Goal: Task Accomplishment & Management: Manage account settings

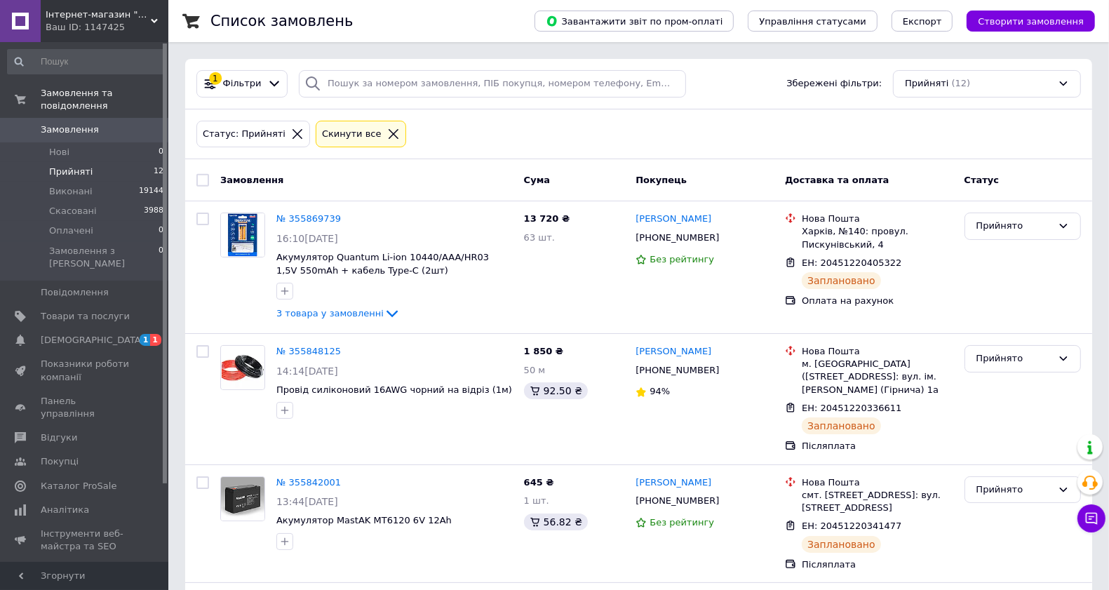
click at [70, 166] on span "Прийняті" at bounding box center [71, 172] width 44 height 13
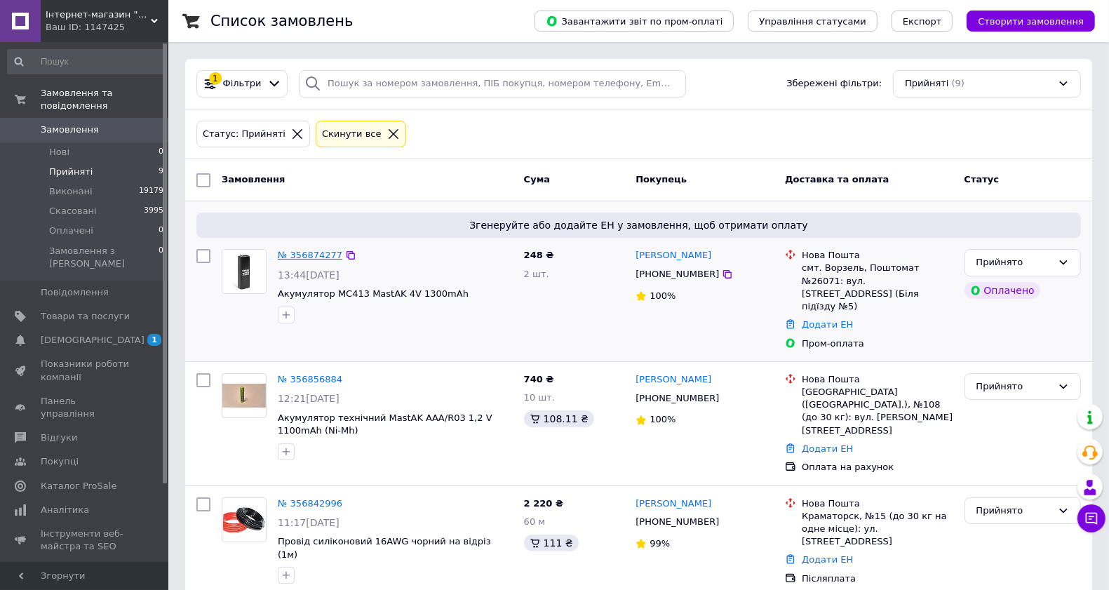
click at [302, 254] on link "№ 356874277" at bounding box center [310, 255] width 65 height 11
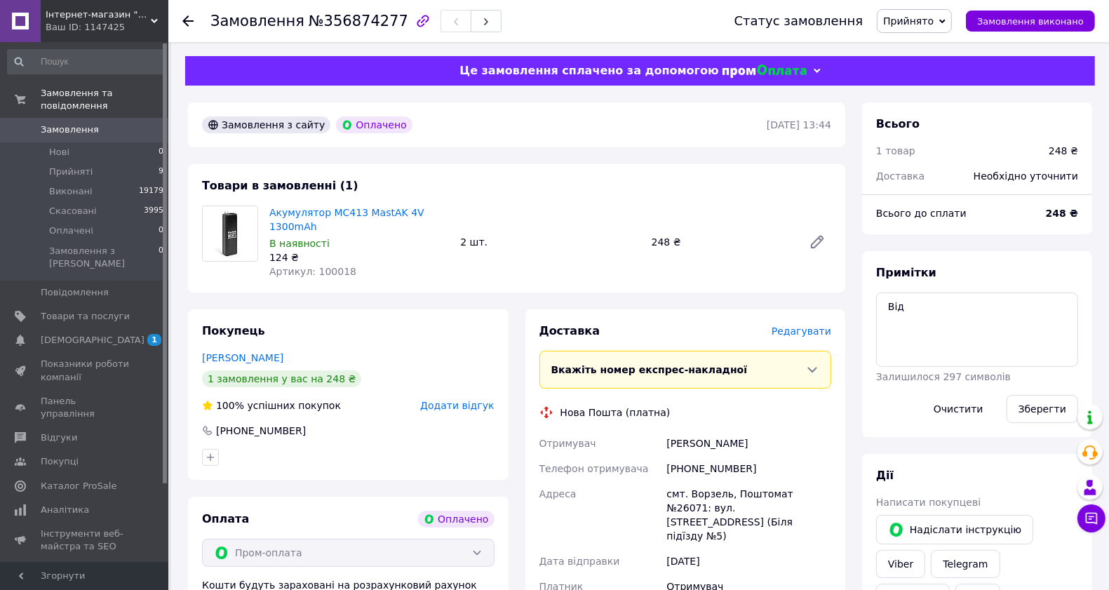
click at [787, 334] on span "Редагувати" at bounding box center [802, 331] width 60 height 11
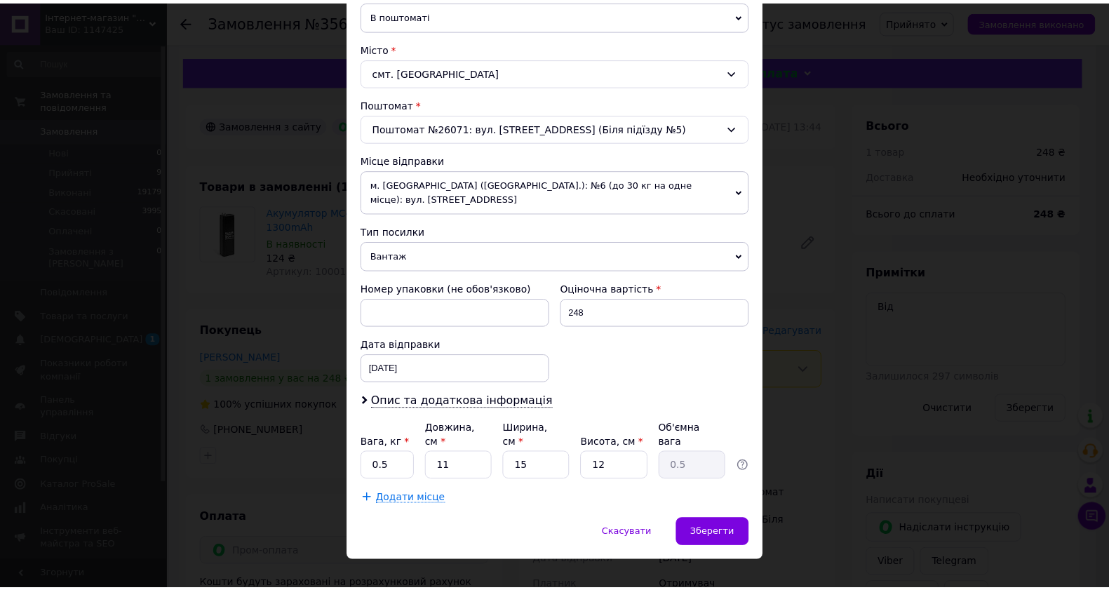
scroll to position [359, 0]
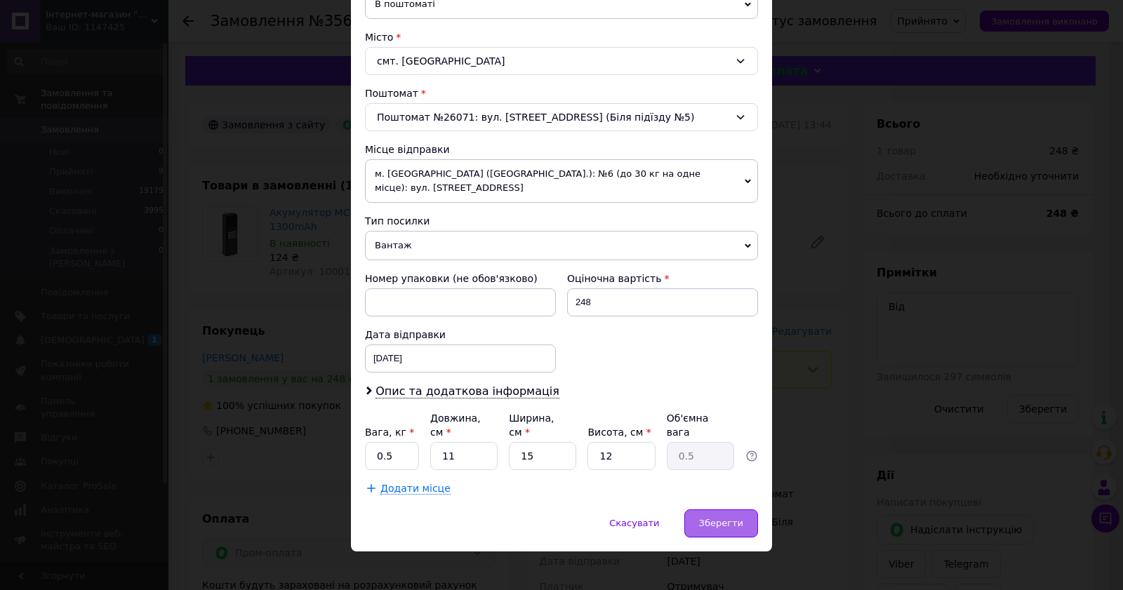
click at [711, 518] on span "Зберегти" at bounding box center [721, 523] width 44 height 11
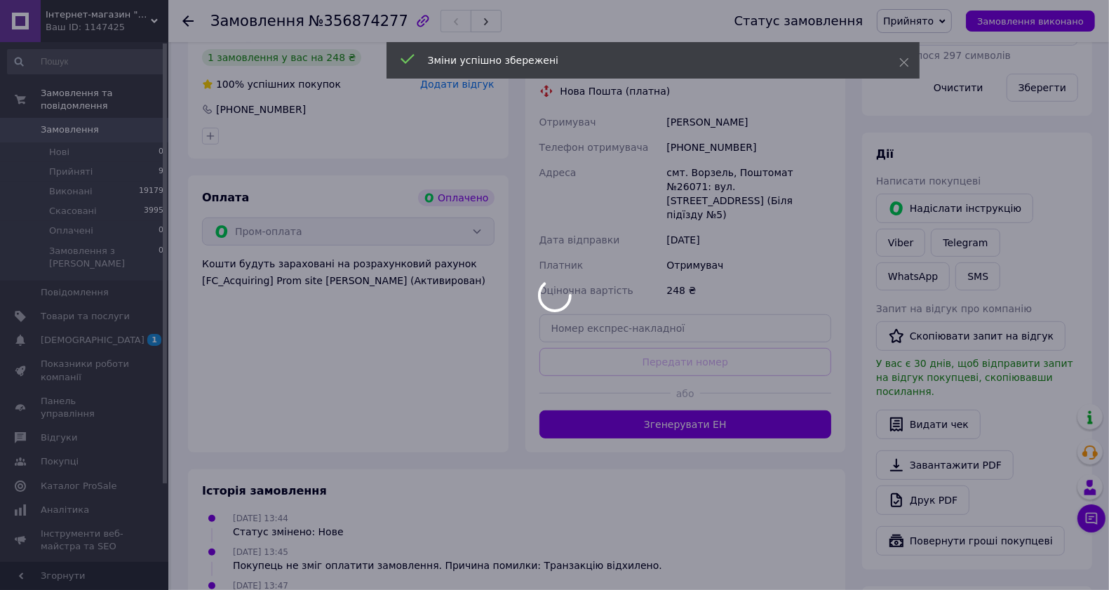
scroll to position [439, 0]
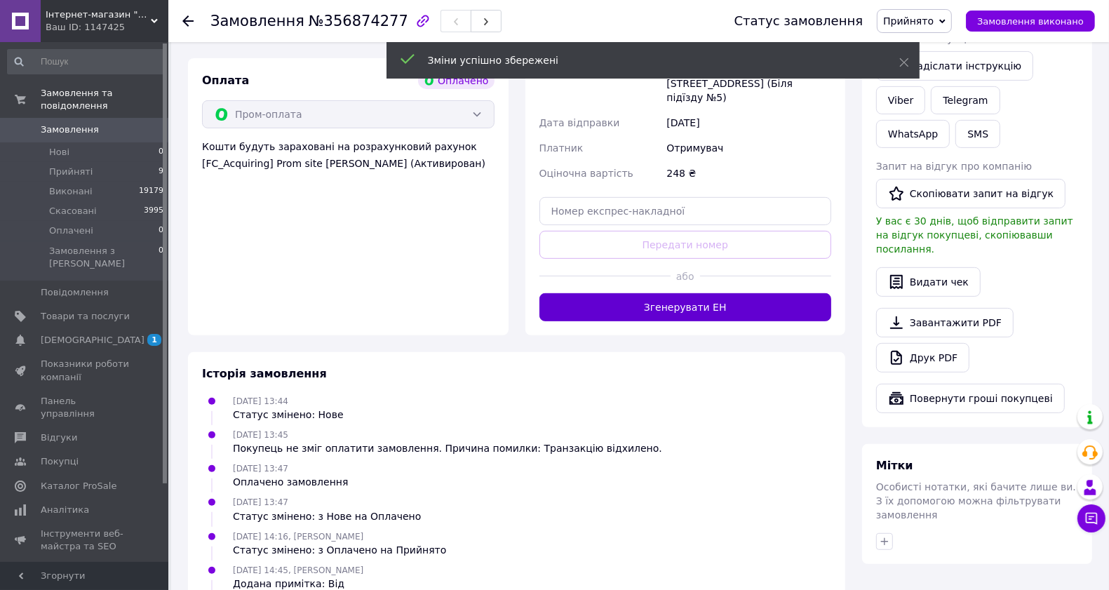
click at [720, 296] on button "Згенерувати ЕН" at bounding box center [686, 307] width 293 height 28
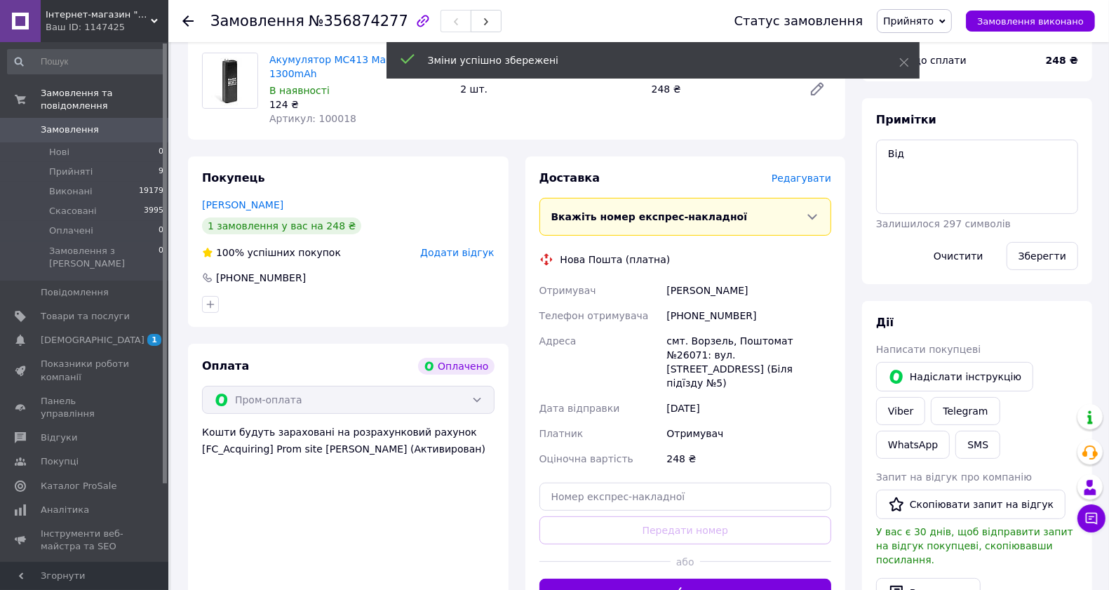
scroll to position [146, 0]
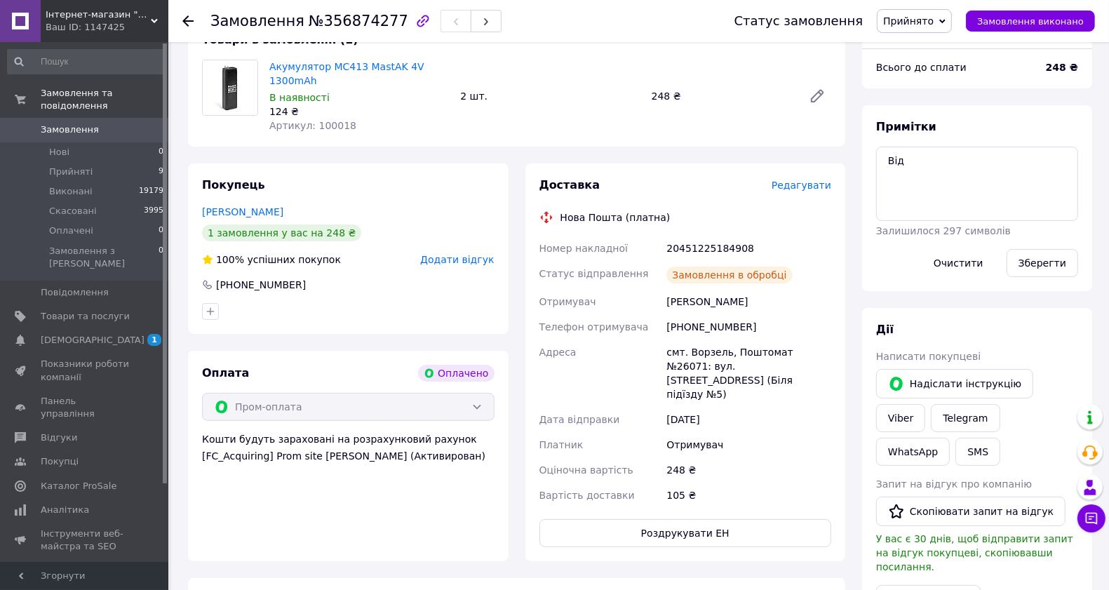
click at [709, 251] on div "20451225184908" at bounding box center [749, 248] width 171 height 25
copy div "20451225184908"
click at [895, 164] on textarea "Від" at bounding box center [977, 184] width 202 height 74
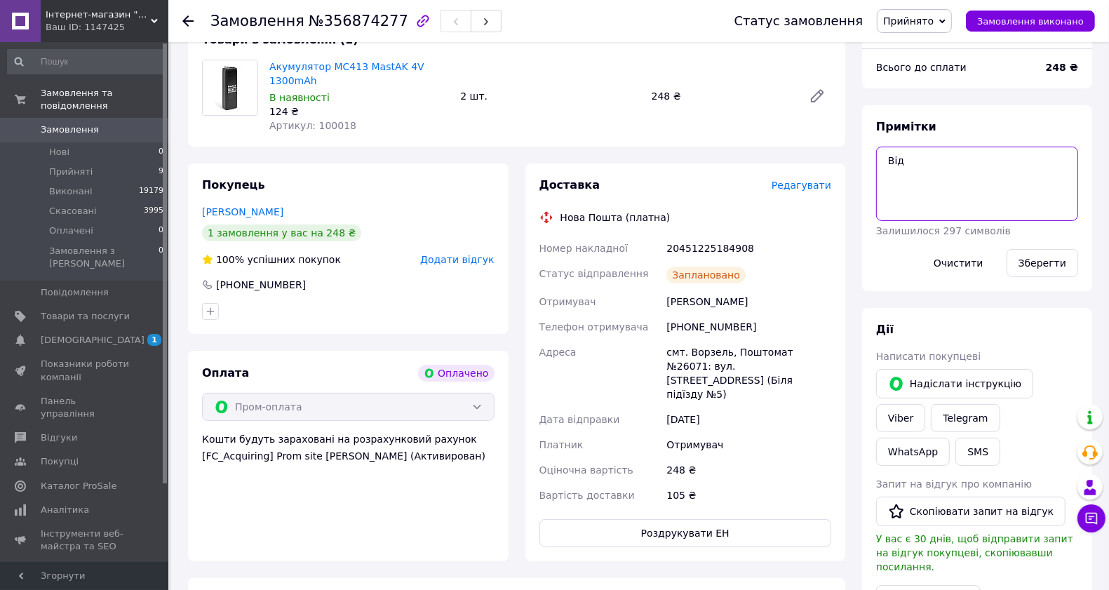
paste textarea "20451225184908"
type textarea "20451225184908"
click at [1044, 260] on button "Зберегти" at bounding box center [1043, 263] width 72 height 28
click at [484, 25] on use "button" at bounding box center [486, 22] width 4 height 8
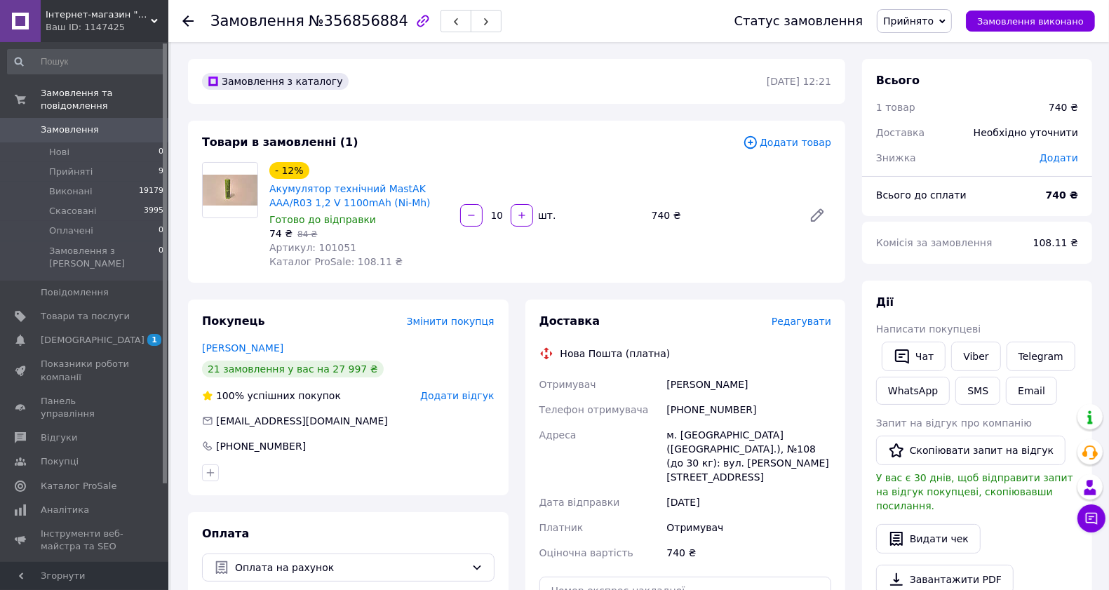
click at [802, 330] on div "Доставка Редагувати Нова Пошта (платна) Отримувач [PERSON_NAME] Телефон отримув…" at bounding box center [686, 507] width 293 height 387
click at [783, 323] on span "Редагувати" at bounding box center [802, 321] width 60 height 11
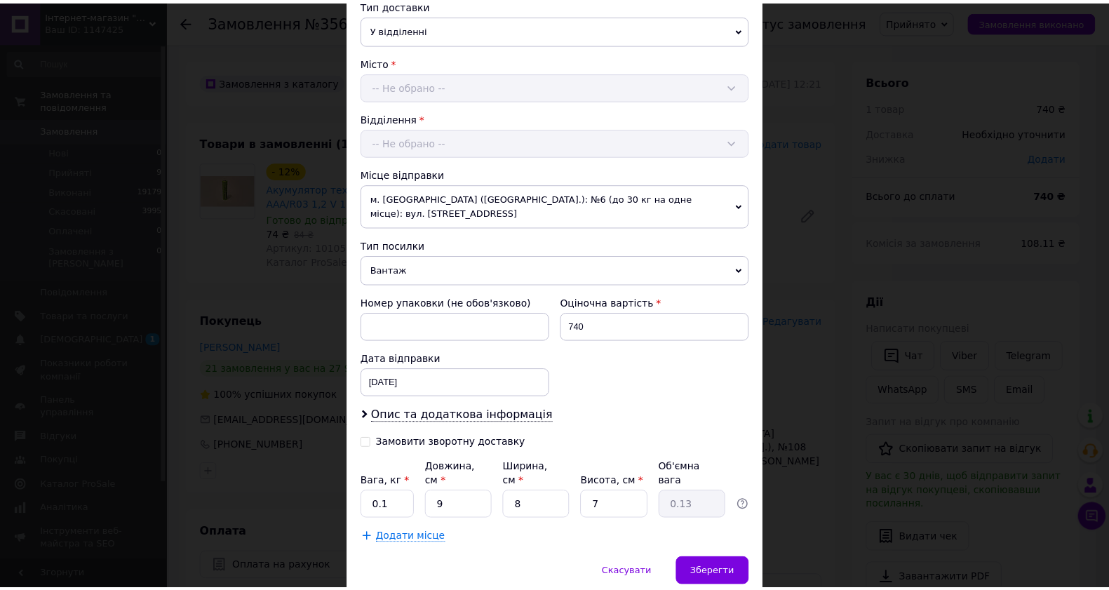
scroll to position [385, 0]
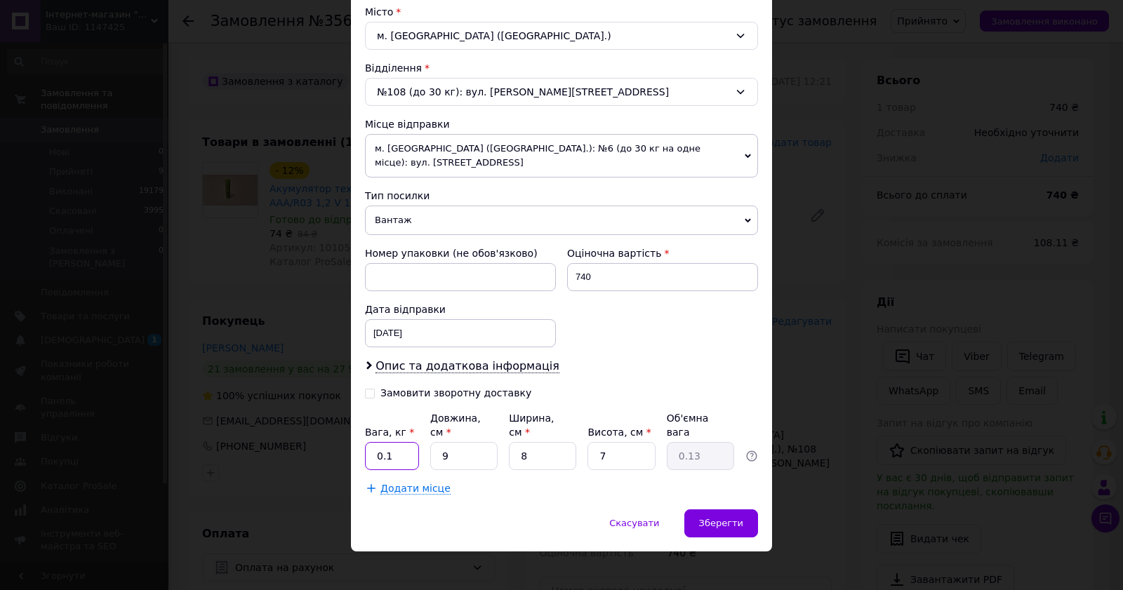
click at [404, 442] on input "0.1" at bounding box center [392, 456] width 54 height 28
type input "0.5"
click at [719, 518] on span "Зберегти" at bounding box center [721, 523] width 44 height 11
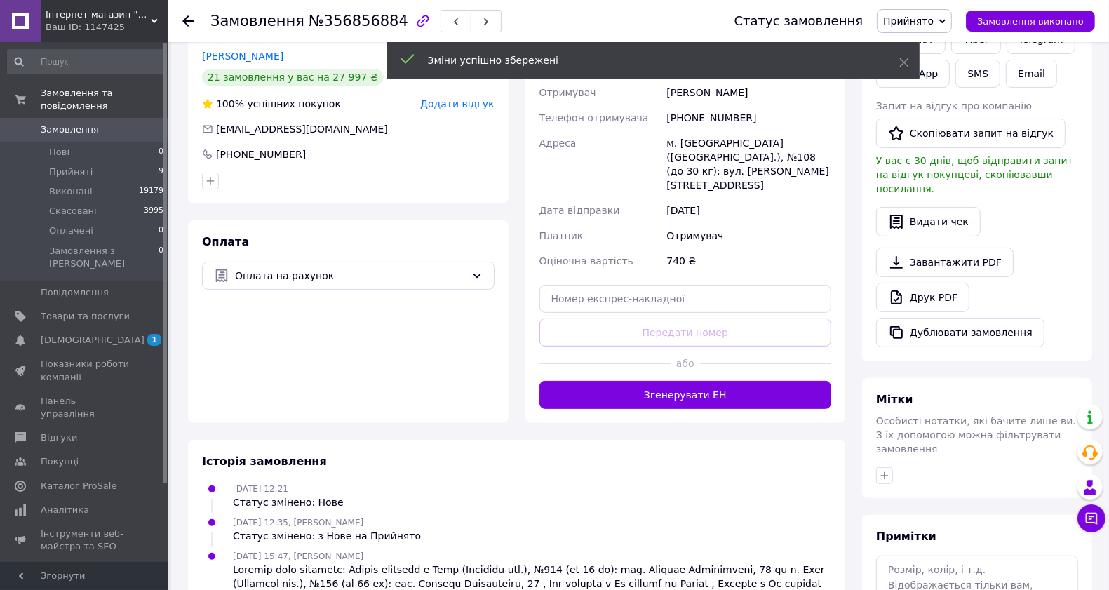
click at [682, 381] on button "Згенерувати ЕН" at bounding box center [686, 395] width 293 height 28
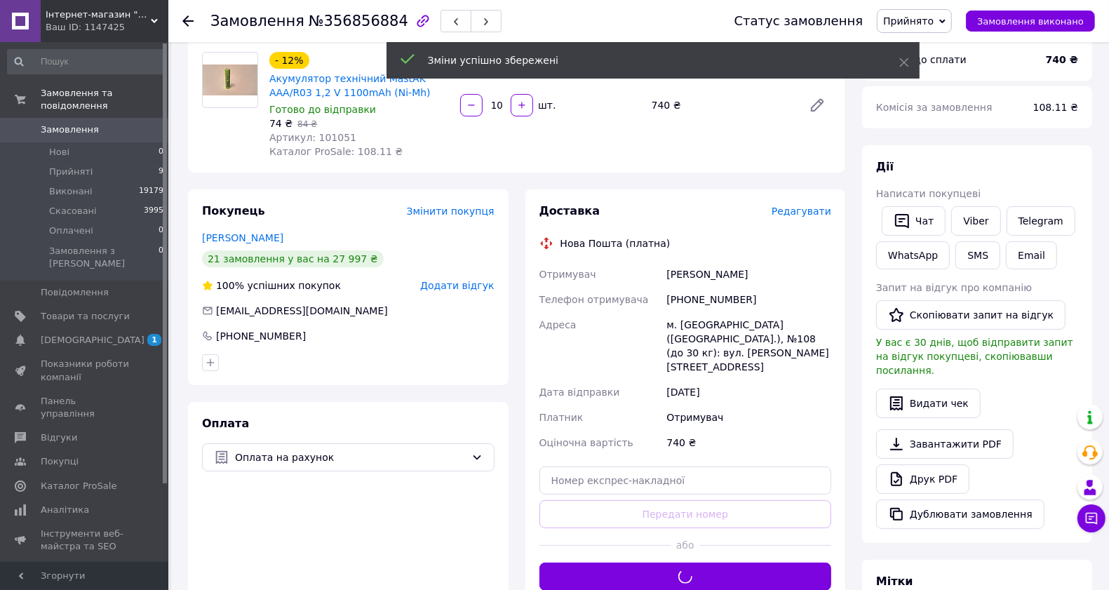
scroll to position [0, 0]
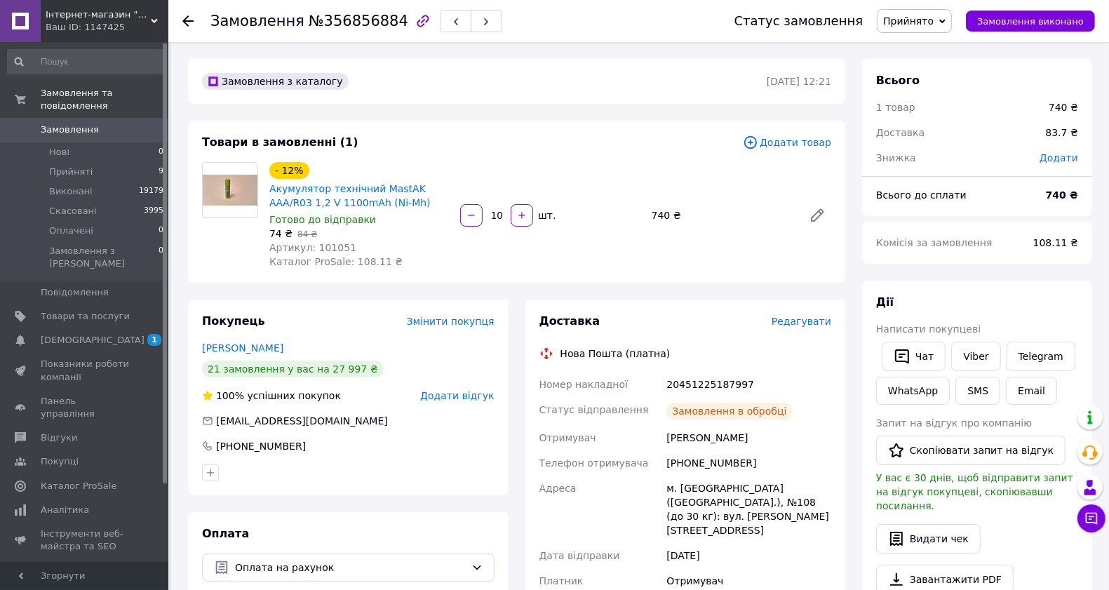
click at [707, 383] on div "20451225187997" at bounding box center [749, 384] width 171 height 25
copy div "20451225187997"
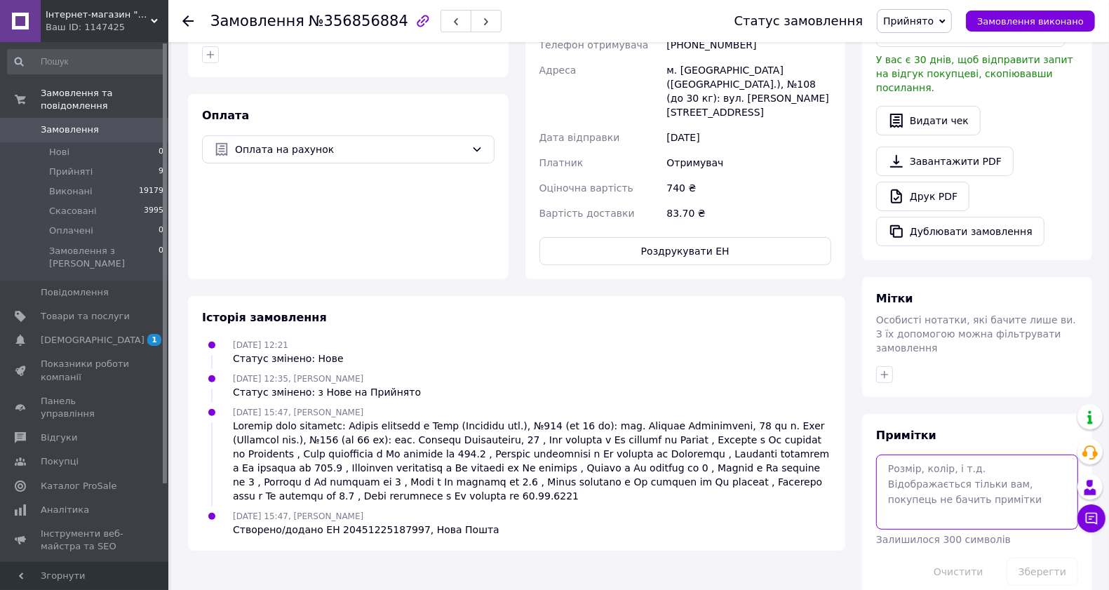
drag, startPoint x: 914, startPoint y: 472, endPoint x: 903, endPoint y: 474, distance: 10.9
click at [907, 477] on textarea at bounding box center [977, 492] width 202 height 74
paste textarea "20451225187997"
type textarea "20451225187997"
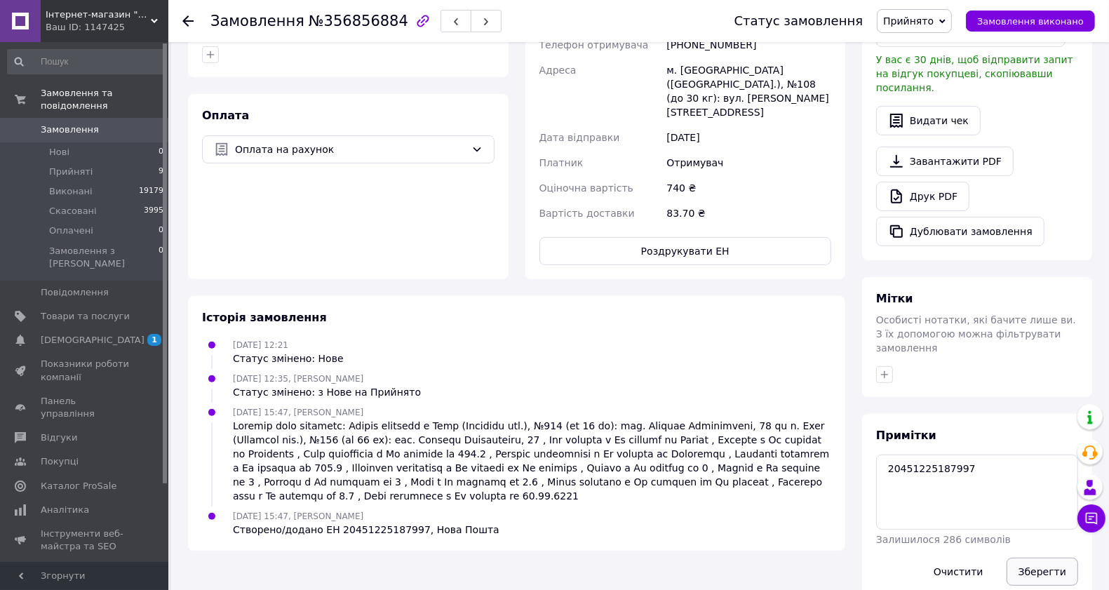
drag, startPoint x: 1046, startPoint y: 541, endPoint x: 1036, endPoint y: 545, distance: 11.1
click at [1046, 558] on button "Зберегти" at bounding box center [1043, 572] width 72 height 28
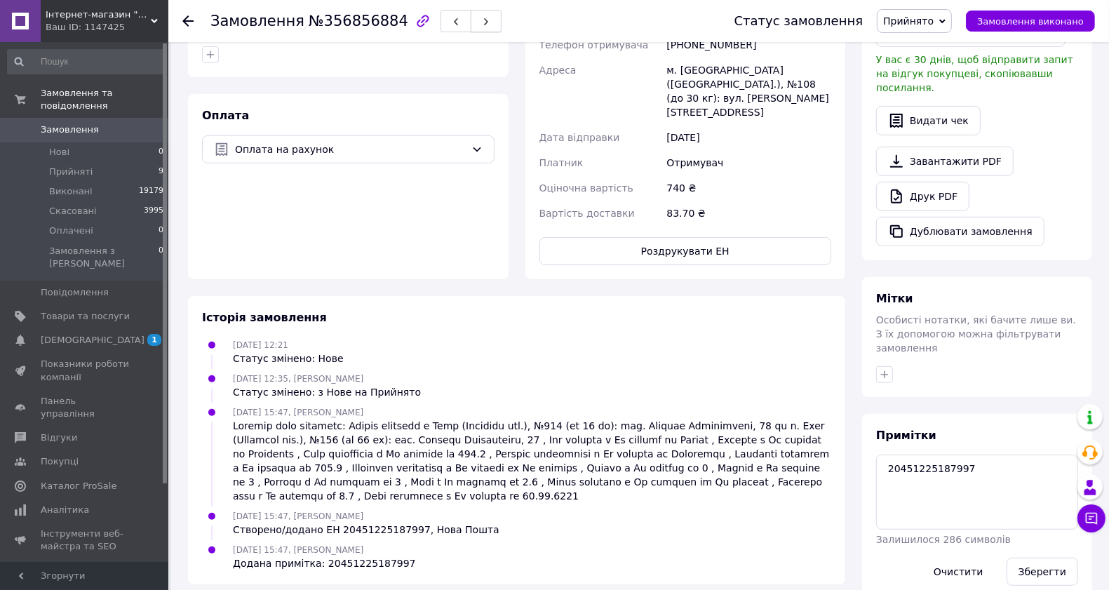
click at [482, 22] on icon "button" at bounding box center [486, 22] width 8 height 8
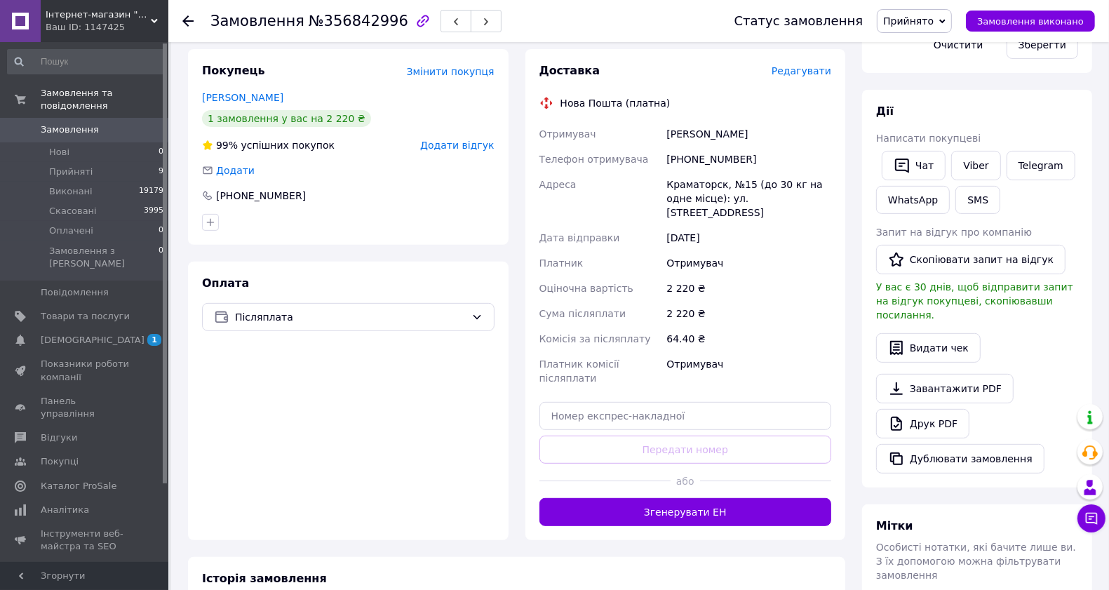
scroll to position [418, 0]
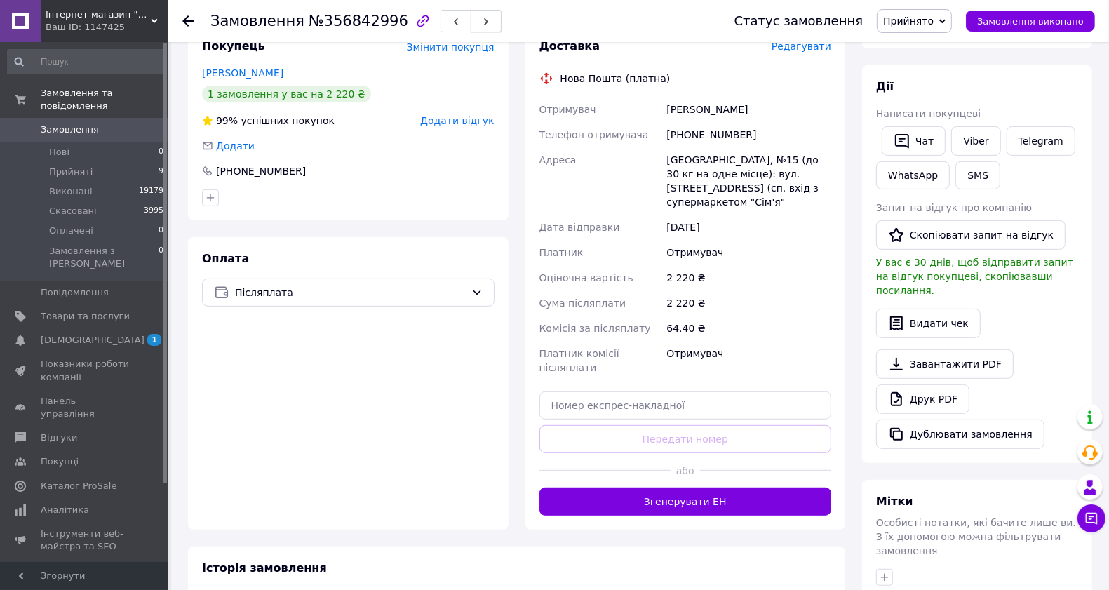
click at [472, 29] on button "button" at bounding box center [486, 21] width 31 height 22
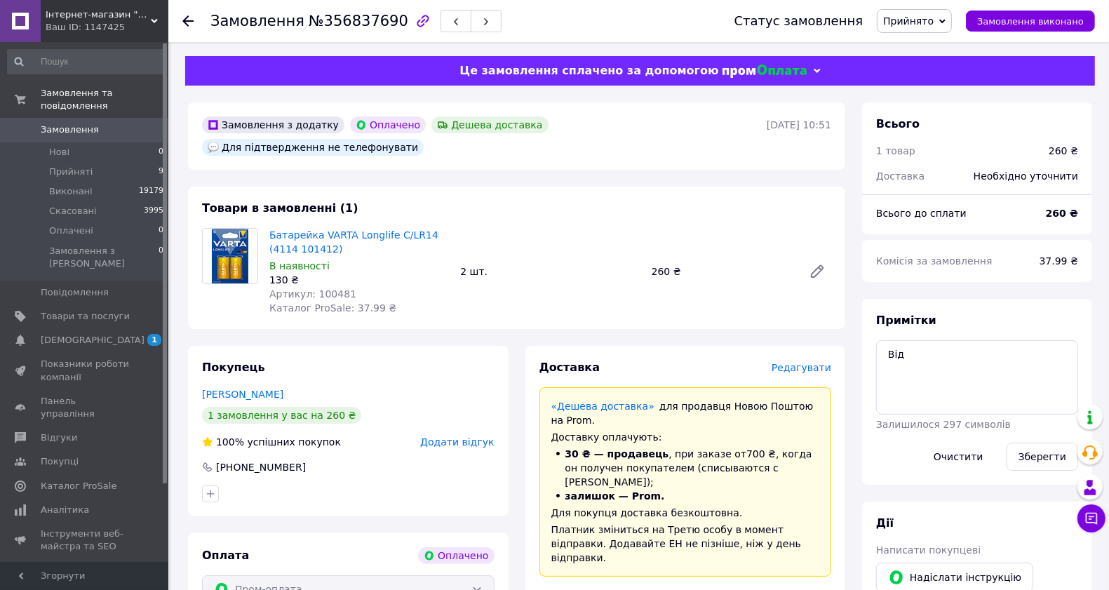
click at [812, 362] on span "Редагувати" at bounding box center [802, 367] width 60 height 11
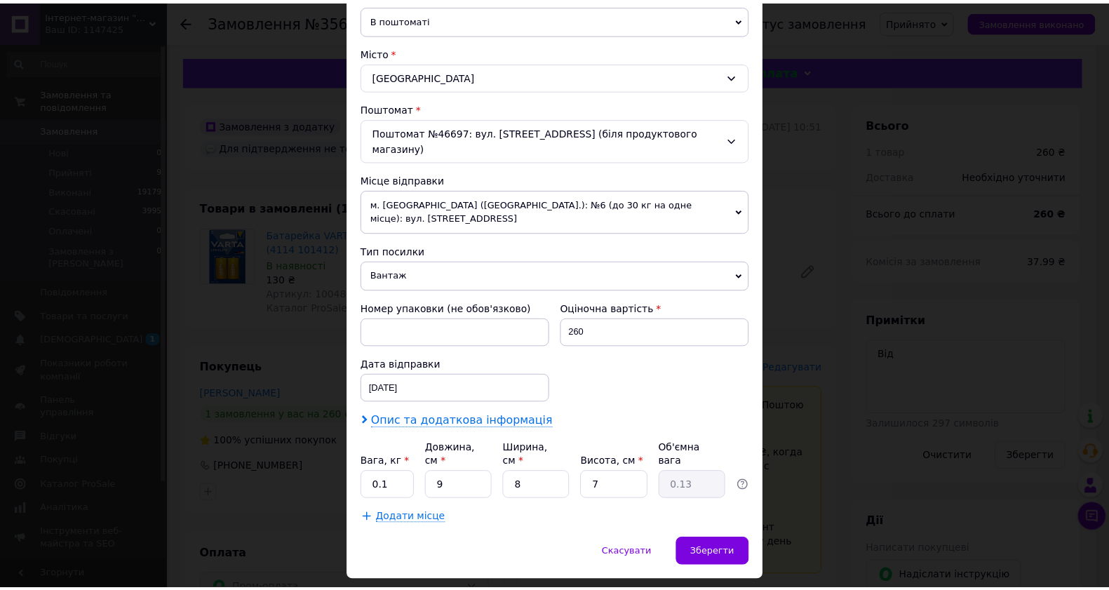
scroll to position [359, 0]
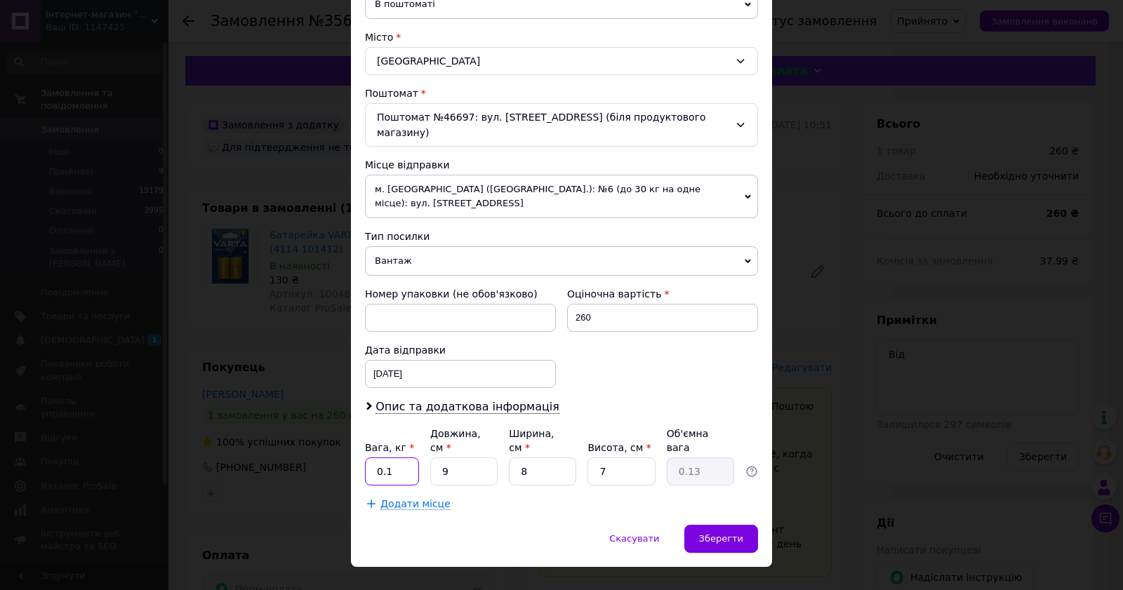
click at [394, 458] on input "0.1" at bounding box center [392, 472] width 54 height 28
type input "0.5"
click at [702, 525] on div "Зберегти" at bounding box center [721, 539] width 74 height 28
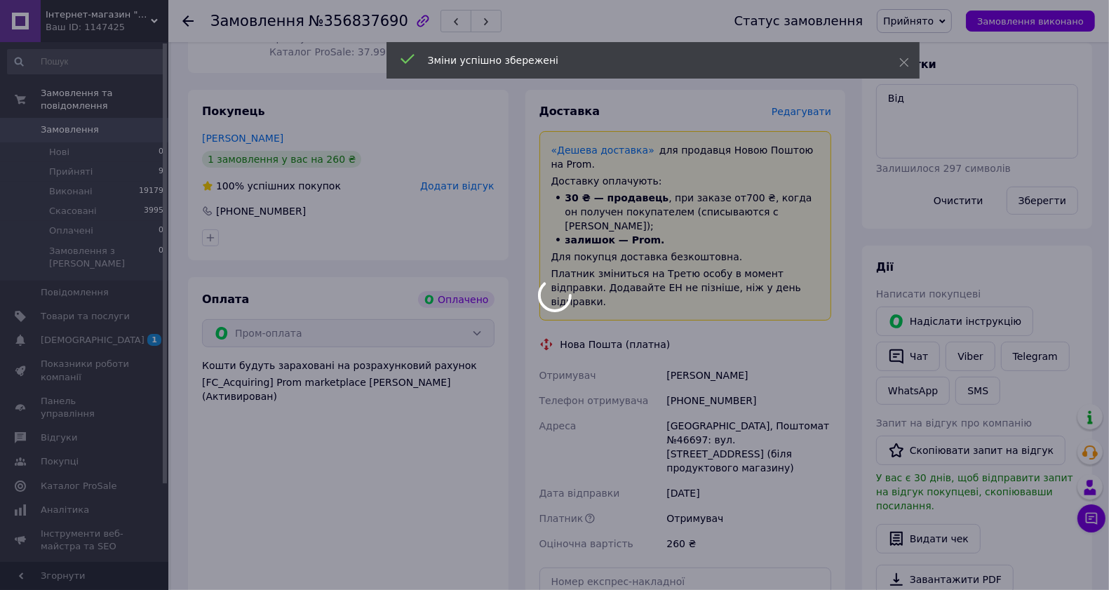
scroll to position [439, 0]
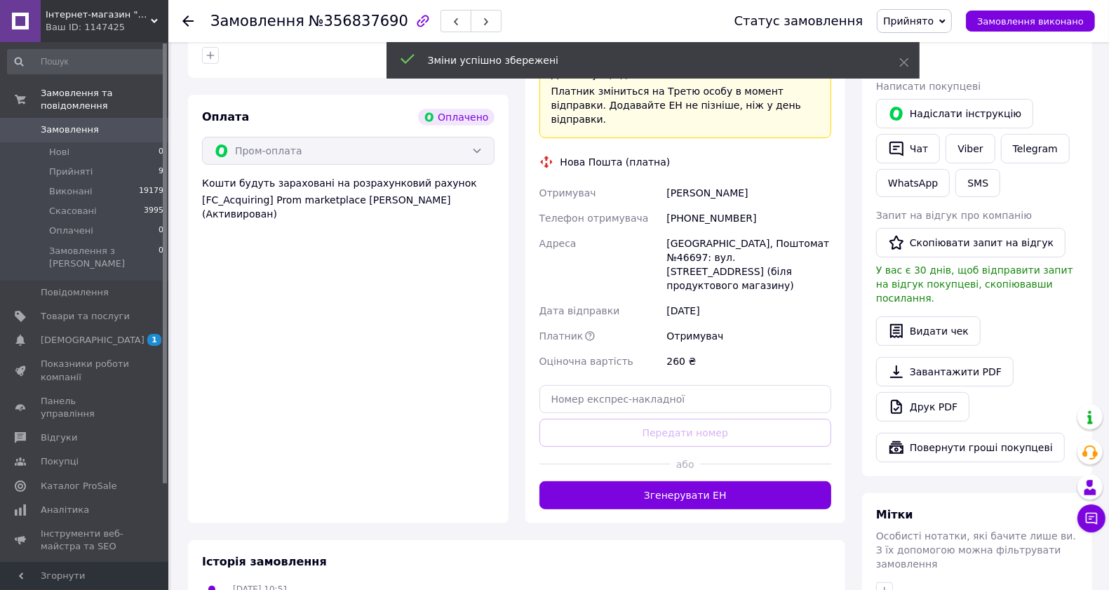
click at [700, 481] on button "Згенерувати ЕН" at bounding box center [686, 495] width 293 height 28
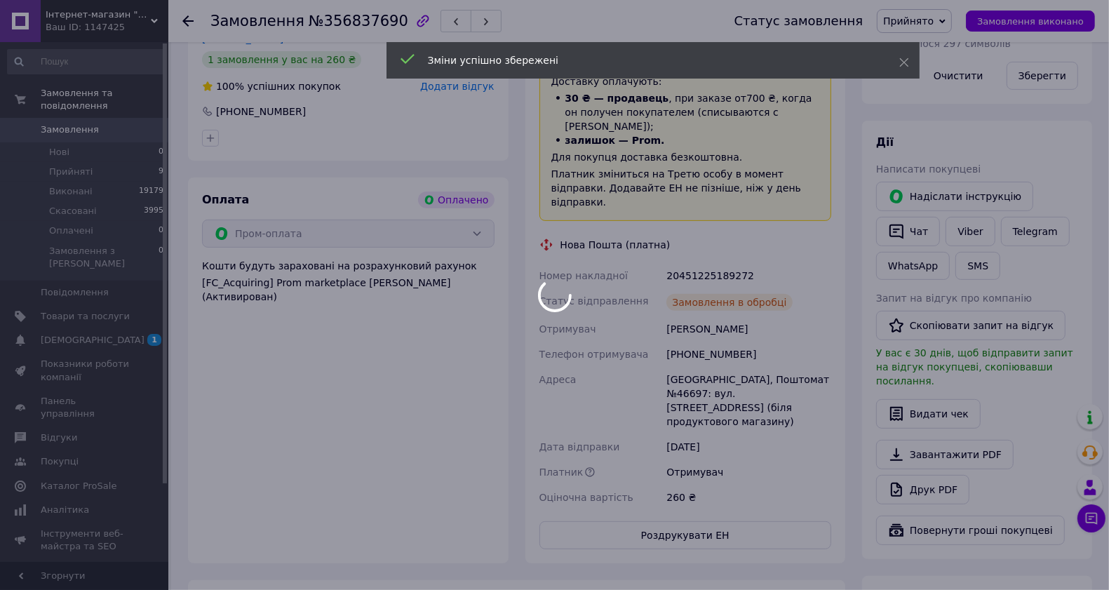
scroll to position [292, 0]
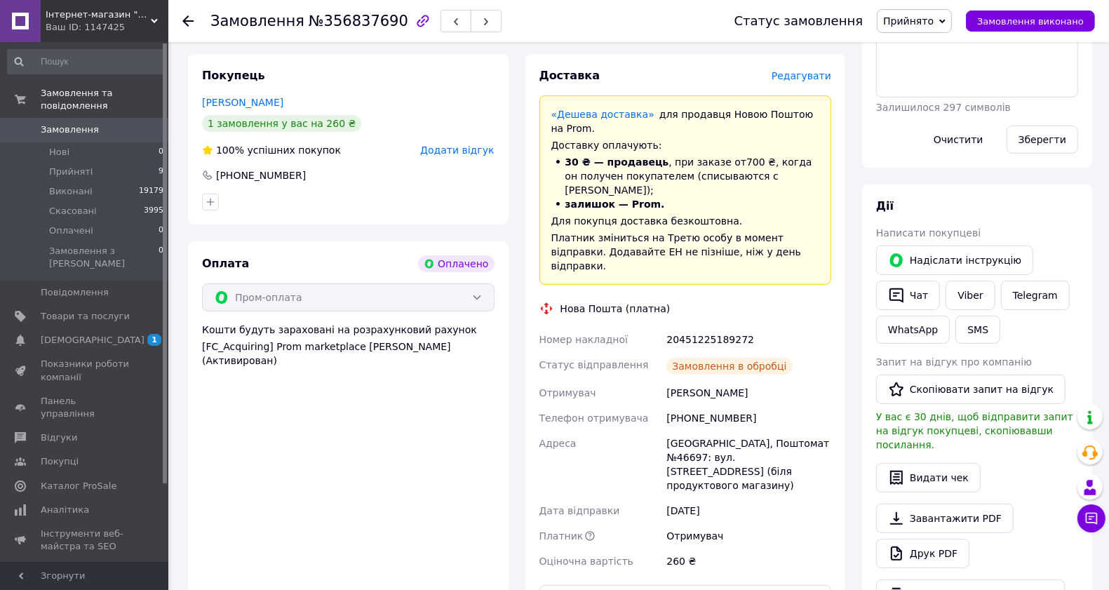
click at [724, 327] on div "20451225189272" at bounding box center [749, 339] width 171 height 25
copy div "20451225189272"
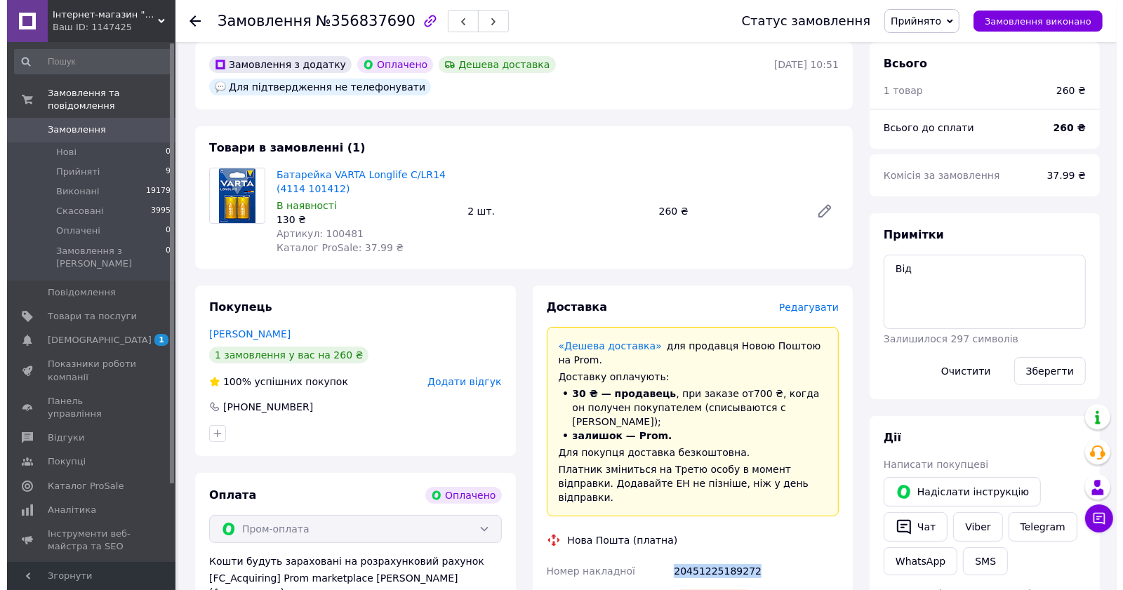
scroll to position [0, 0]
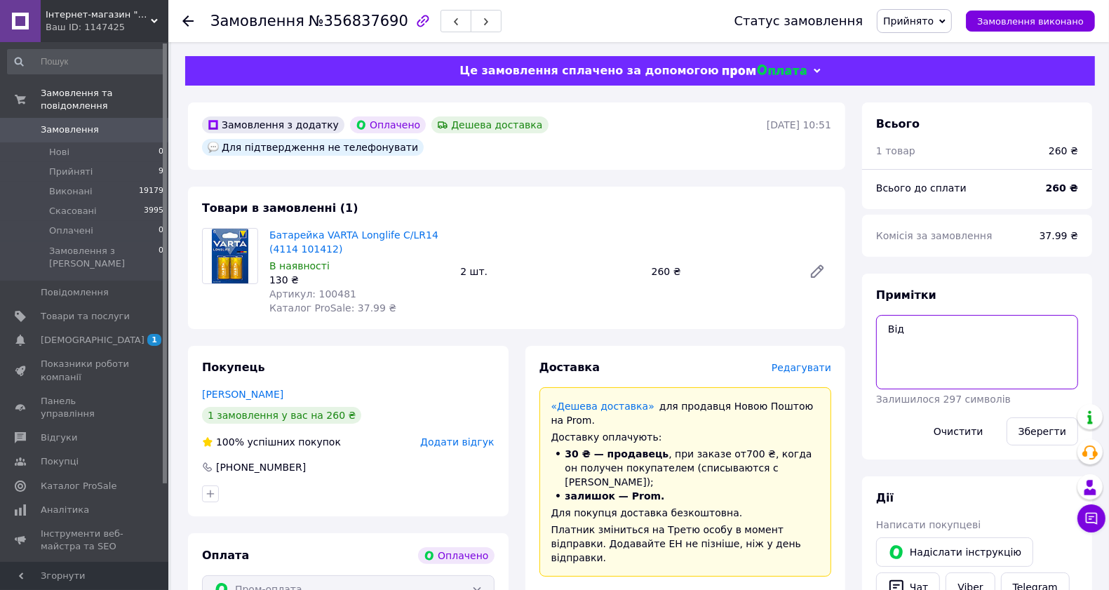
click at [888, 332] on textarea "Від" at bounding box center [977, 352] width 202 height 74
paste textarea "20451225189272"
type textarea "20451225189272"
click at [1036, 432] on button "Зберегти" at bounding box center [1043, 432] width 72 height 28
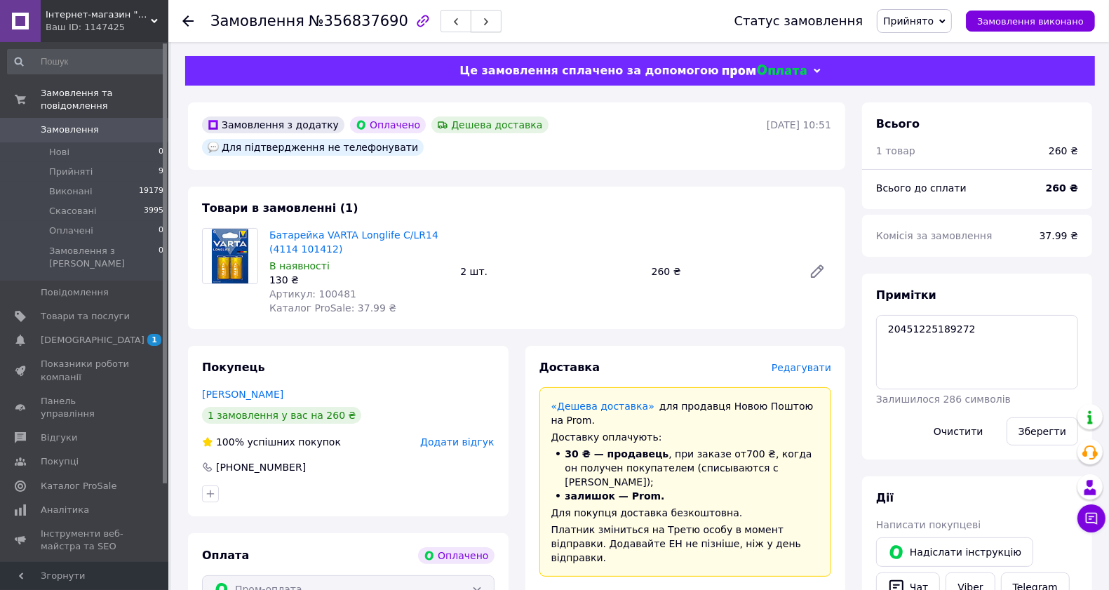
click at [471, 25] on button "button" at bounding box center [486, 21] width 31 height 22
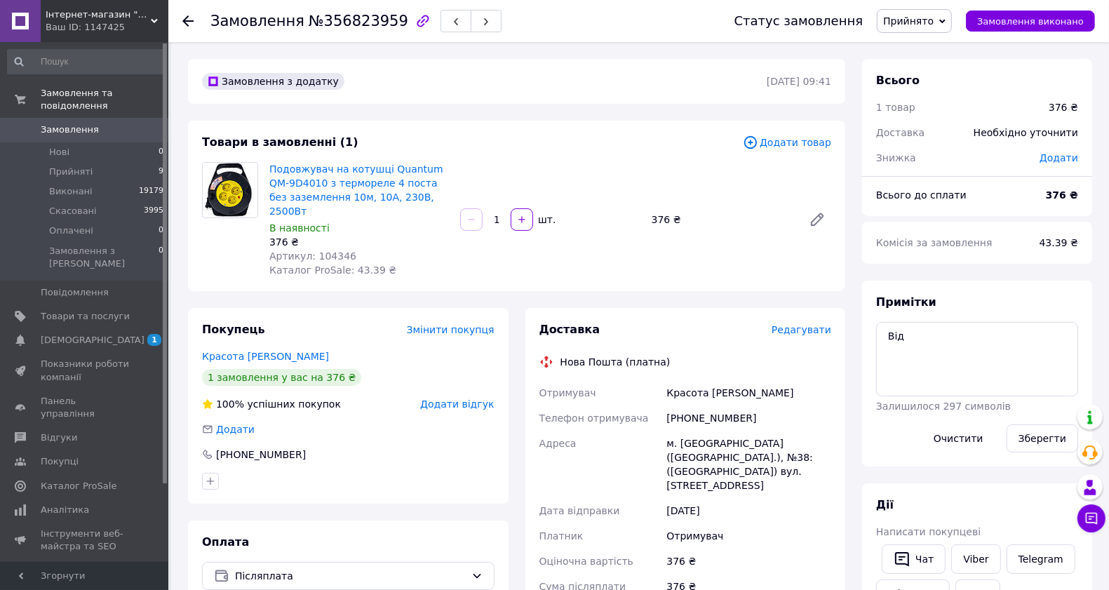
click at [804, 326] on div "Доставка Редагувати Нова Пошта (платна) Отримувач Красота [PERSON_NAME] Телефон…" at bounding box center [686, 560] width 293 height 477
click at [797, 324] on span "Редагувати" at bounding box center [802, 329] width 60 height 11
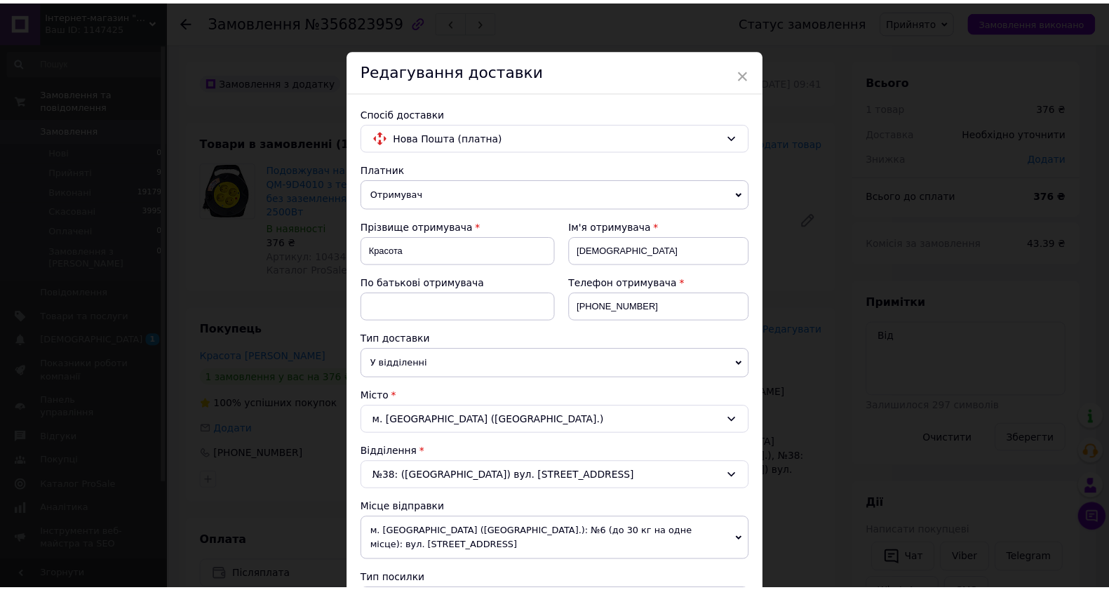
scroll to position [439, 0]
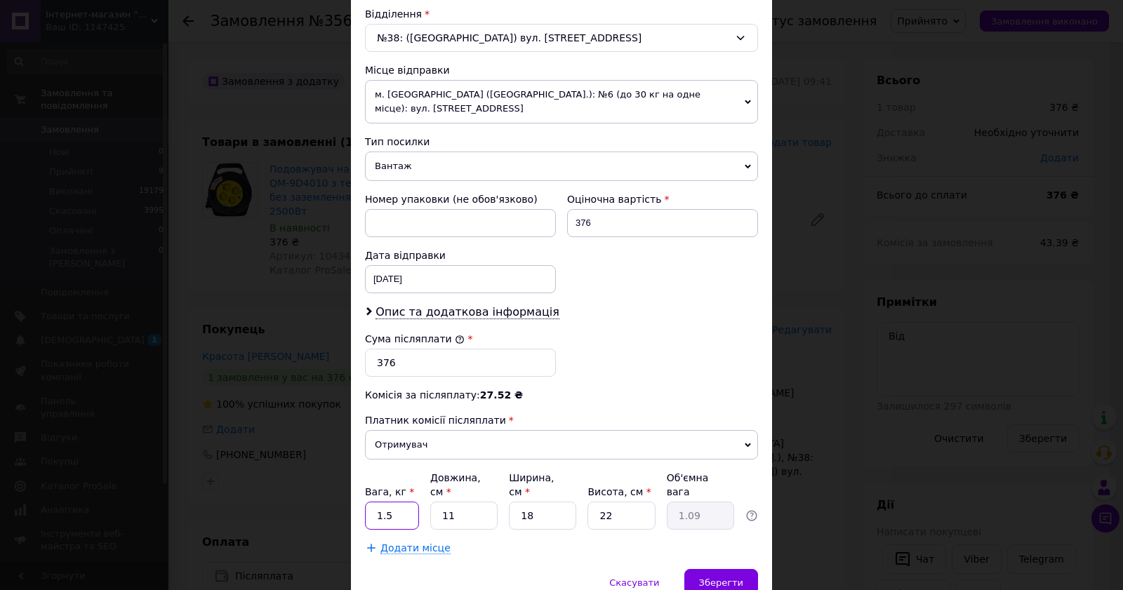
click at [399, 516] on input "1.5" at bounding box center [392, 516] width 54 height 28
type input "1"
type input "2"
click at [740, 578] on span "Зберегти" at bounding box center [721, 583] width 44 height 11
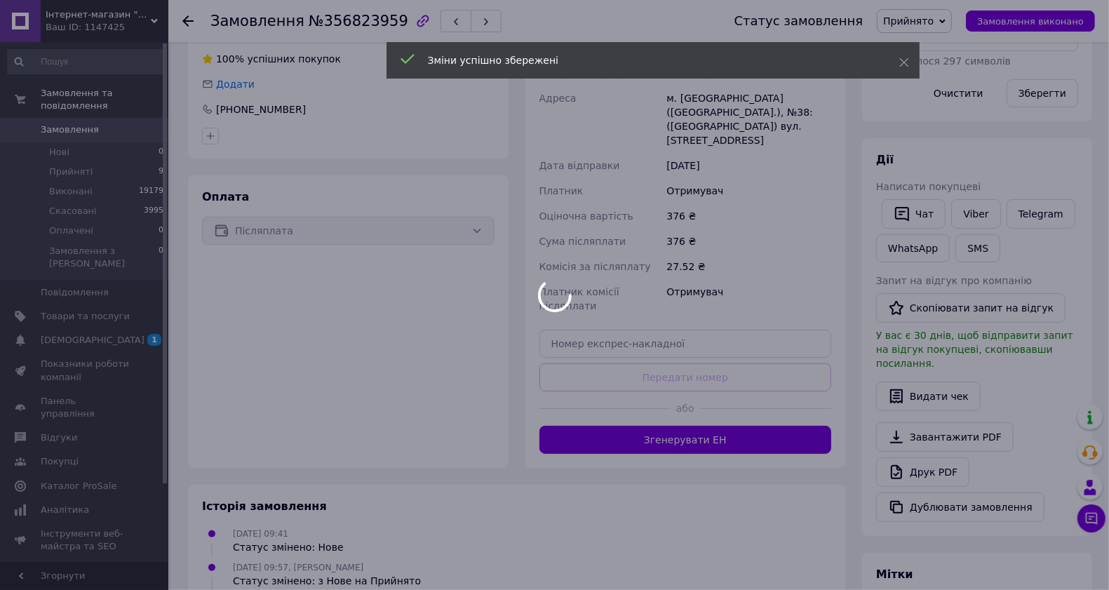
scroll to position [418, 0]
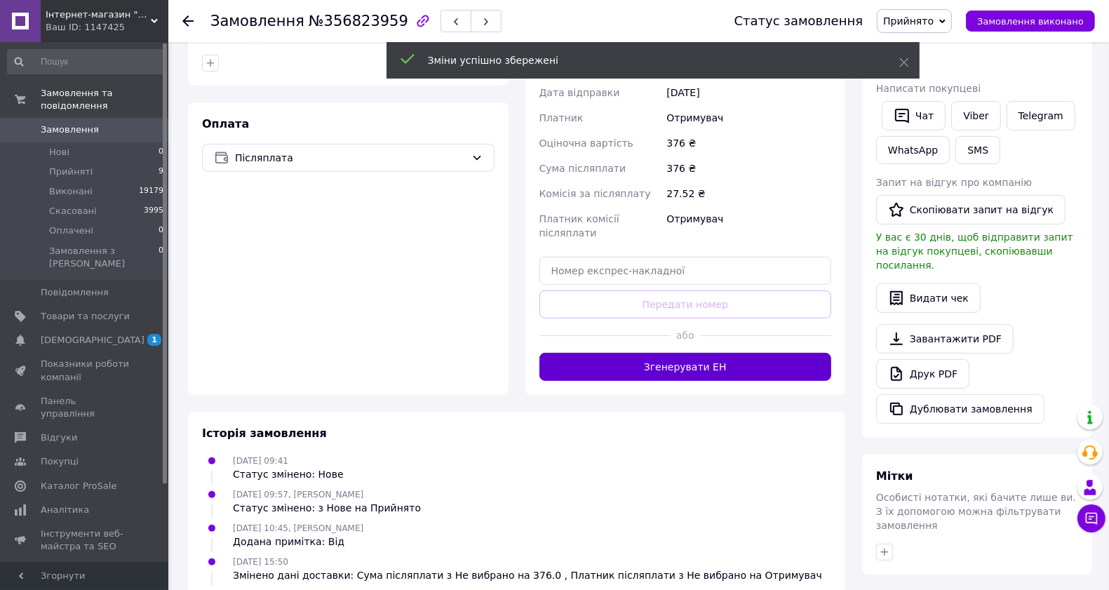
click at [758, 353] on button "Згенерувати ЕН" at bounding box center [686, 367] width 293 height 28
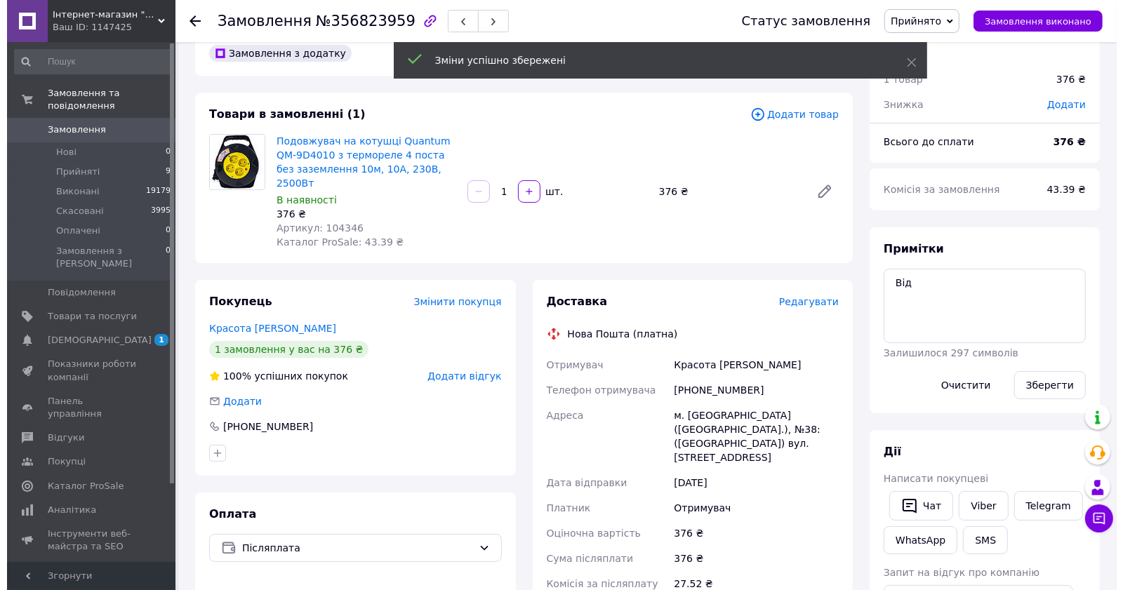
scroll to position [0, 0]
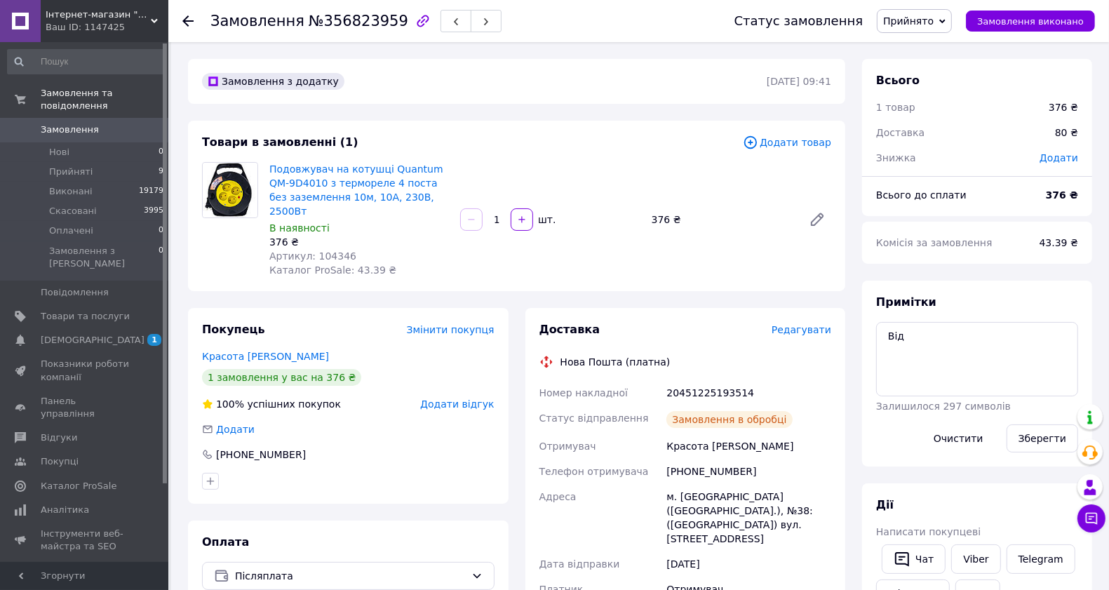
click at [711, 381] on div "20451225193514" at bounding box center [749, 392] width 171 height 25
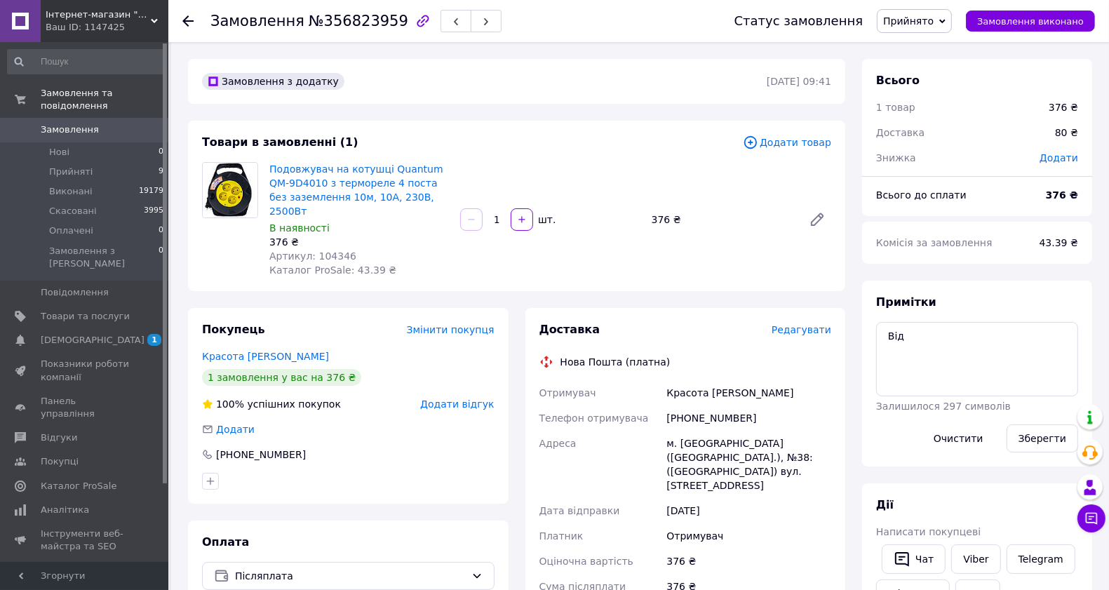
copy div "20451225193514"
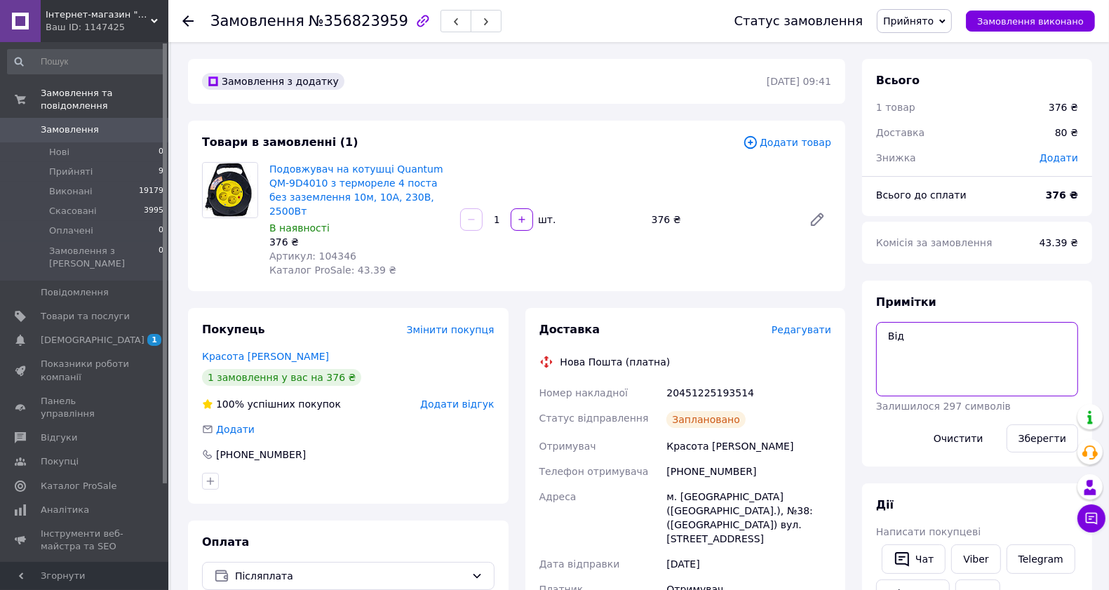
click at [898, 337] on textarea "Від" at bounding box center [977, 359] width 202 height 74
paste textarea "20451225189272"
type textarea "20451225189272"
click at [1035, 436] on button "Зберегти" at bounding box center [1043, 439] width 72 height 28
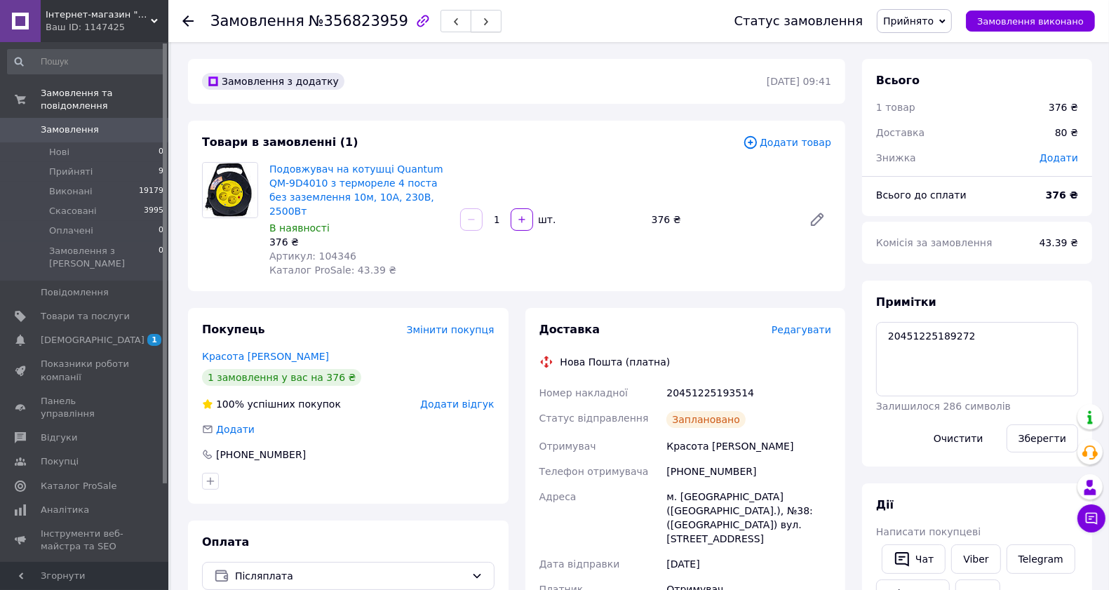
click at [471, 23] on button "button" at bounding box center [486, 21] width 31 height 22
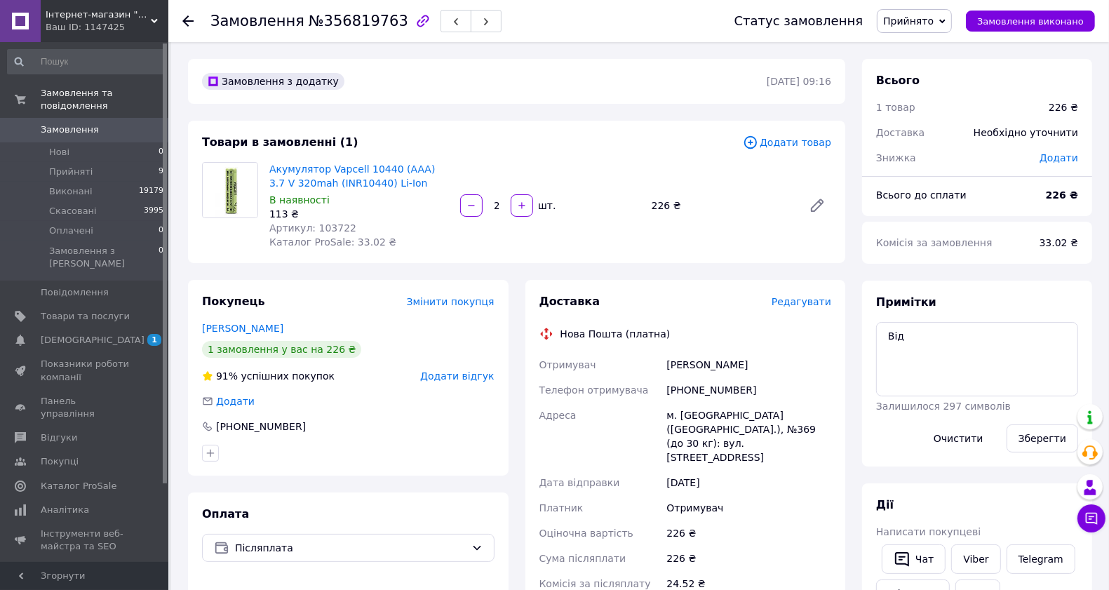
click at [819, 304] on span "Редагувати" at bounding box center [802, 301] width 60 height 11
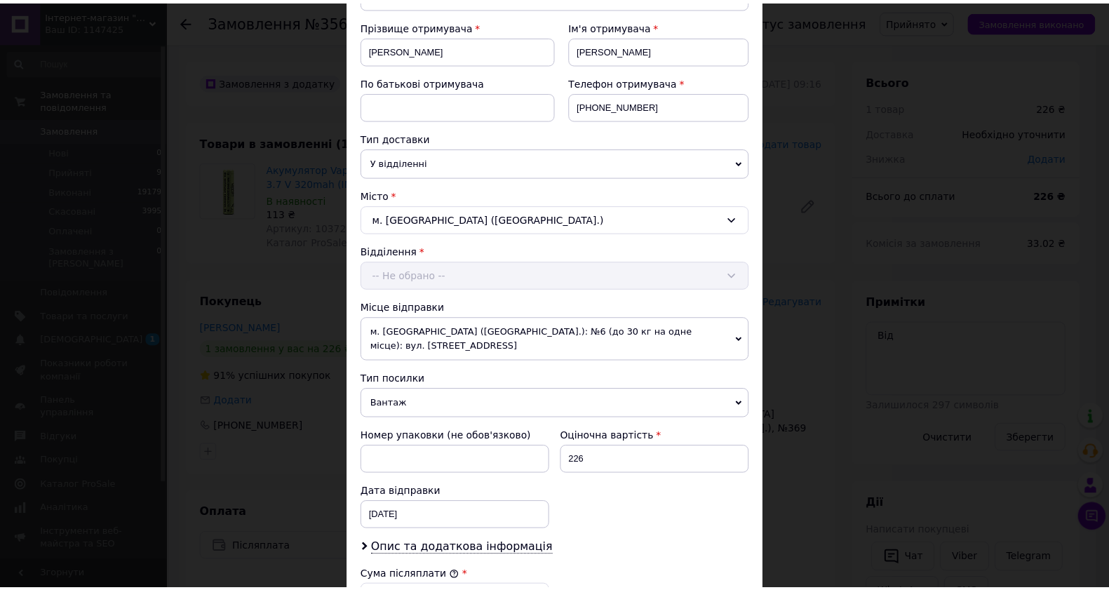
scroll to position [500, 0]
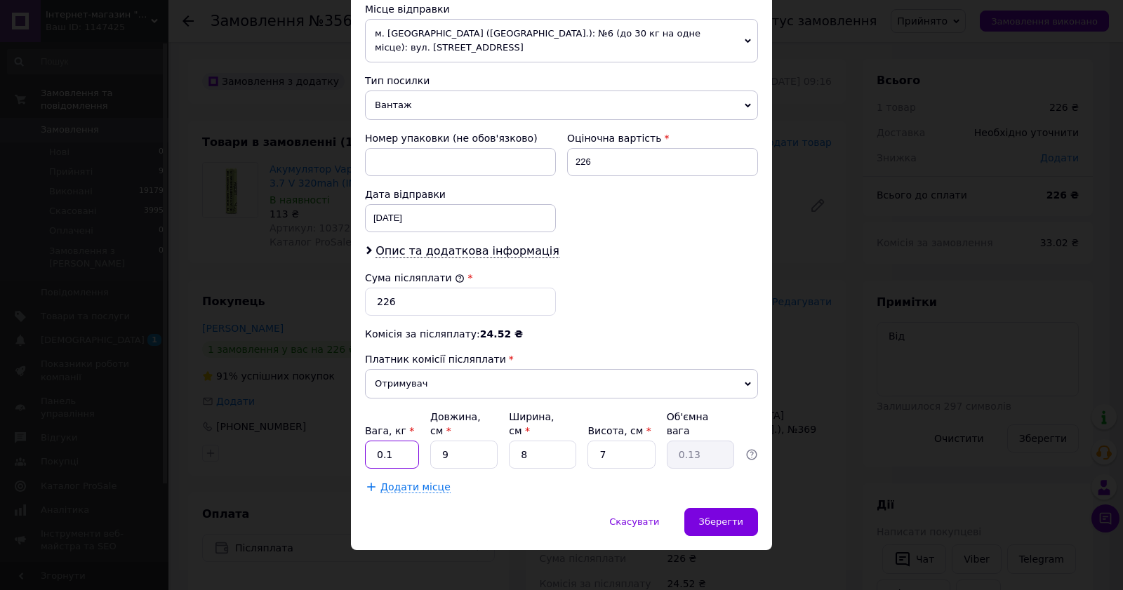
click at [406, 446] on input "0.1" at bounding box center [392, 455] width 54 height 28
type input "0.5"
click at [738, 526] on div "Зберегти" at bounding box center [721, 522] width 74 height 28
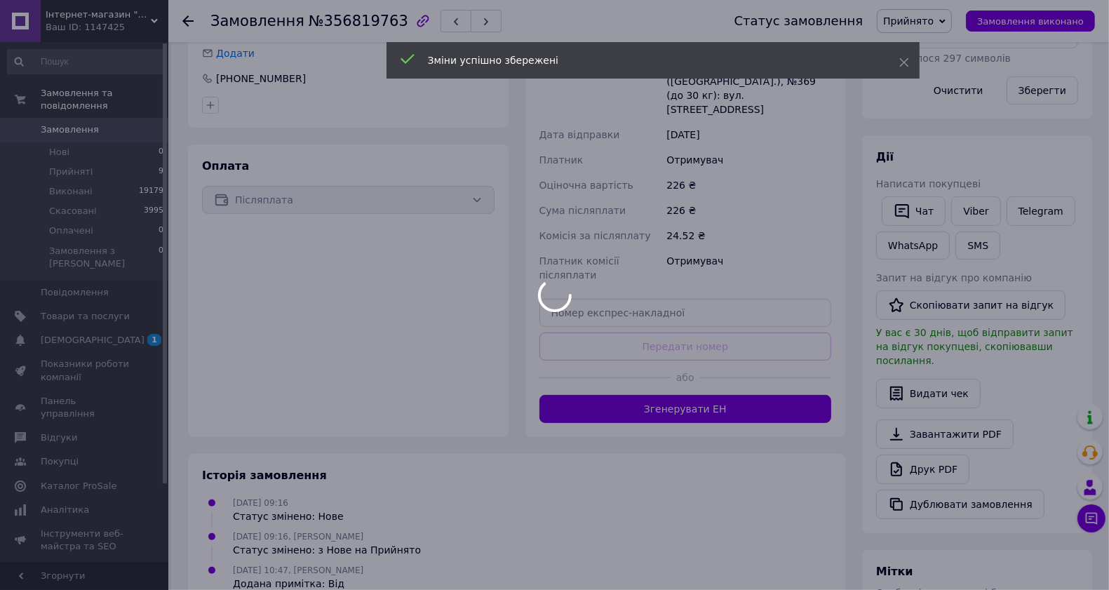
scroll to position [418, 0]
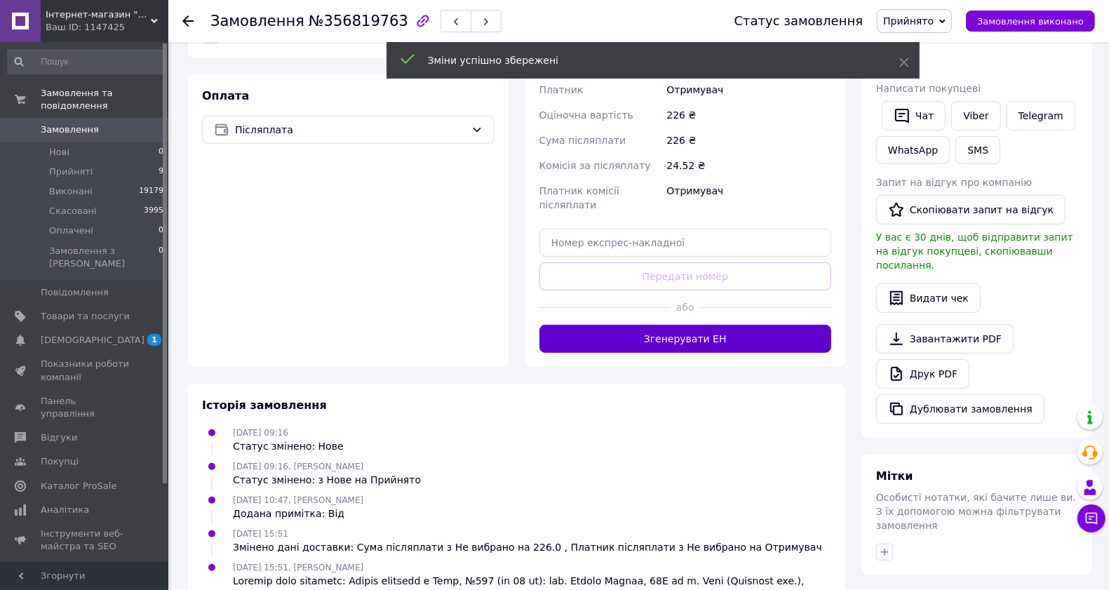
click at [696, 325] on button "Згенерувати ЕН" at bounding box center [686, 339] width 293 height 28
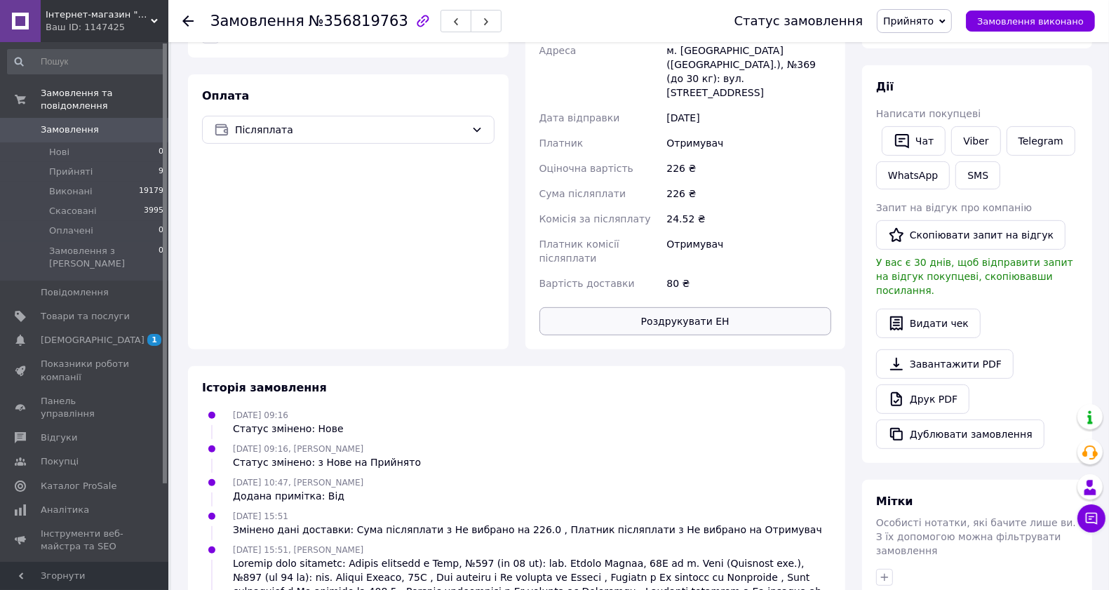
click at [600, 307] on button "Роздрукувати ЕН" at bounding box center [686, 321] width 293 height 28
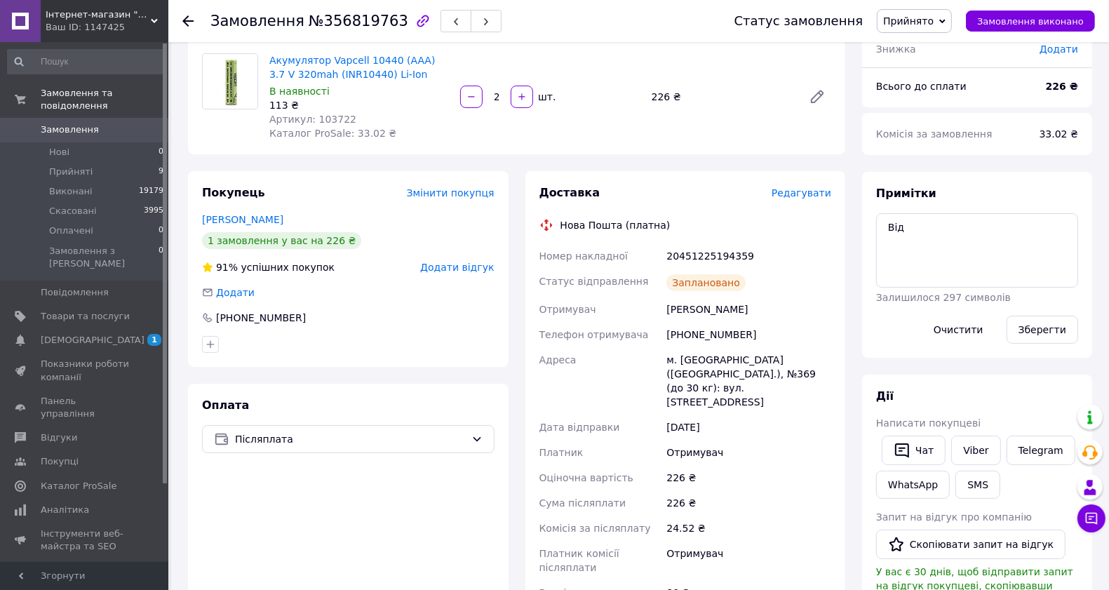
scroll to position [0, 0]
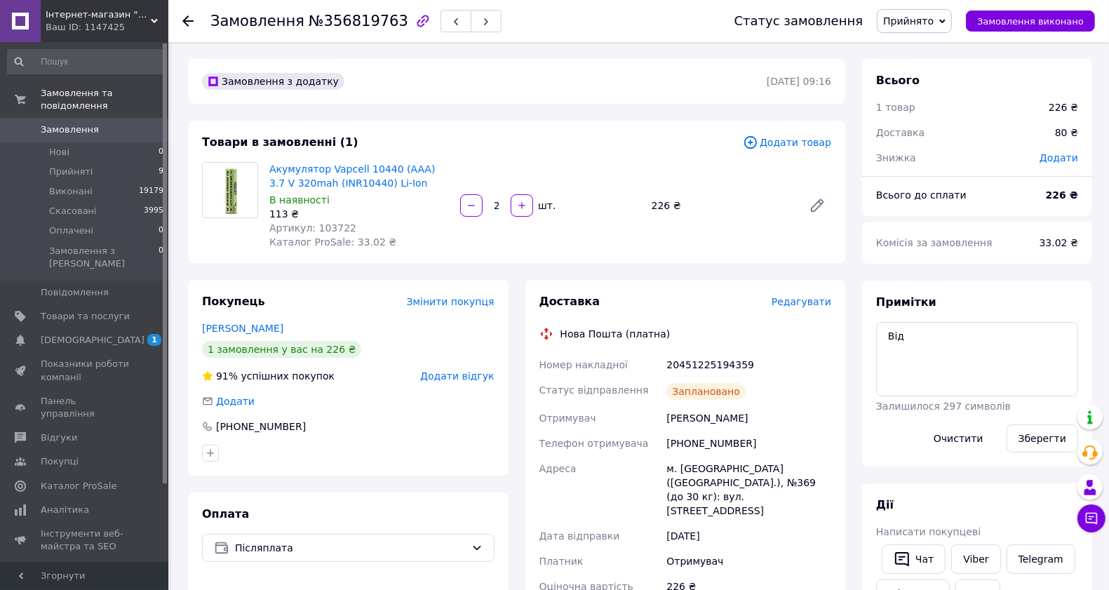
click at [697, 355] on div "20451225194359" at bounding box center [749, 364] width 171 height 25
copy div "20451225194359"
click at [893, 338] on textarea "Від" at bounding box center [977, 359] width 202 height 74
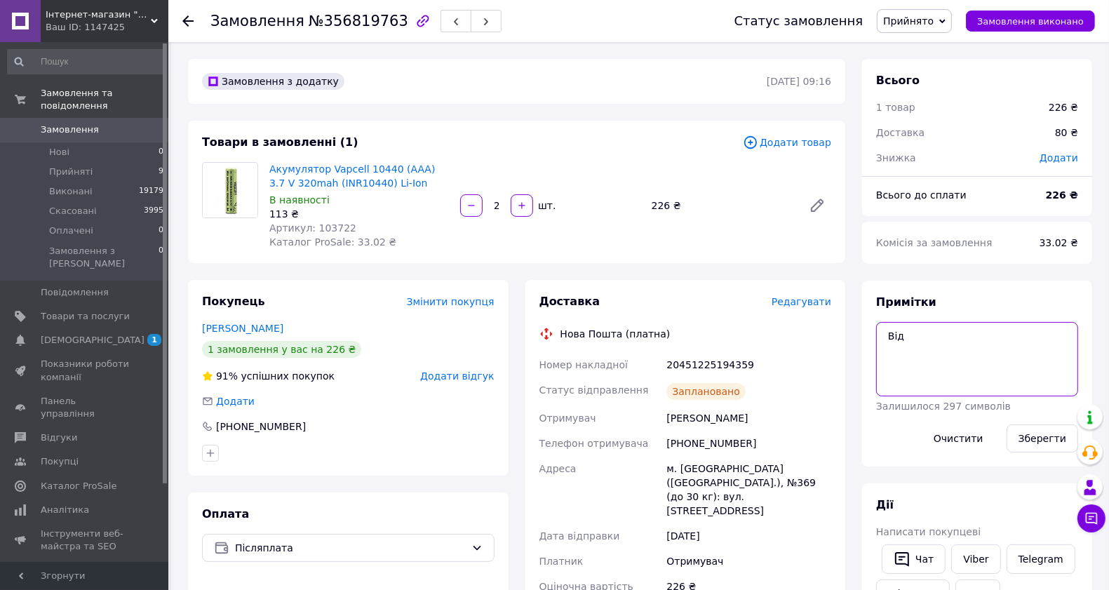
paste textarea "20451225194359"
type textarea "20451225194359"
drag, startPoint x: 1026, startPoint y: 432, endPoint x: 1011, endPoint y: 432, distance: 14.7
click at [1025, 432] on button "Зберегти" at bounding box center [1043, 439] width 72 height 28
click at [471, 27] on button "button" at bounding box center [486, 21] width 31 height 22
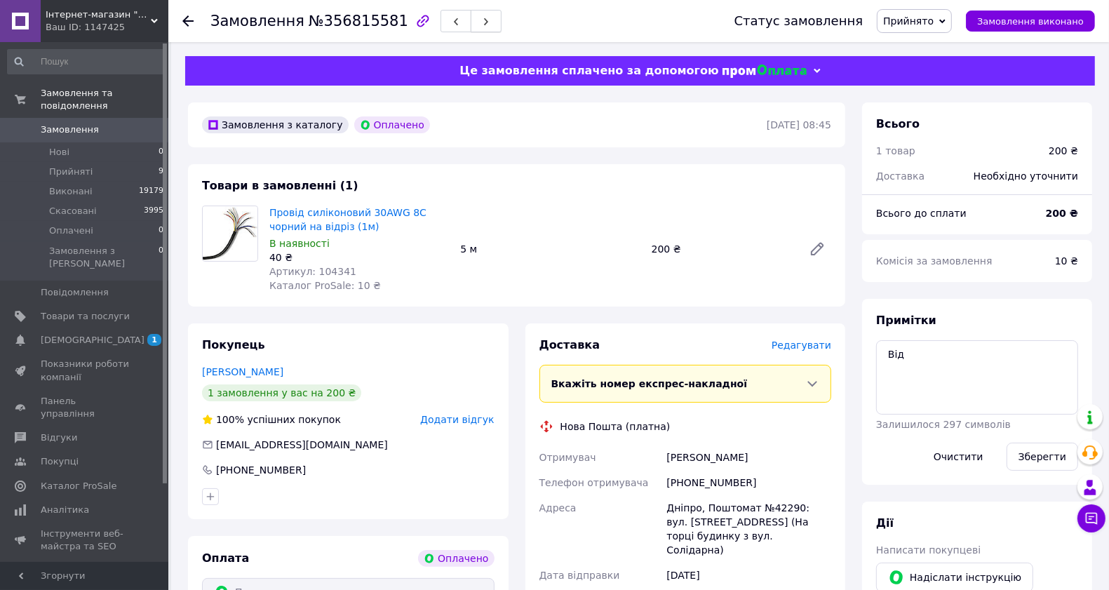
click at [471, 25] on button "button" at bounding box center [486, 21] width 31 height 22
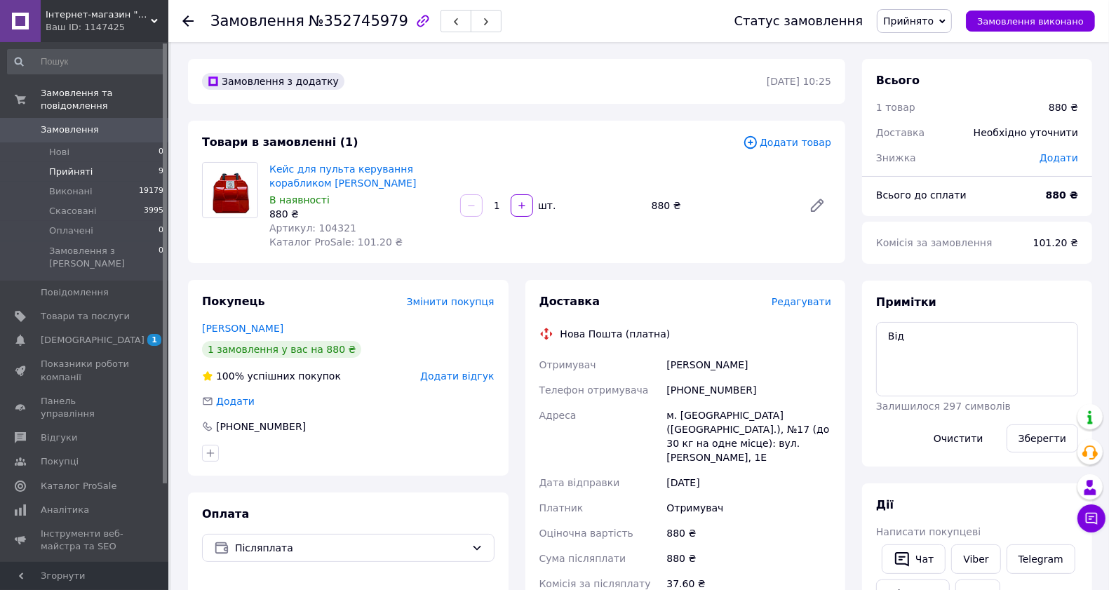
click at [79, 166] on span "Прийняті" at bounding box center [71, 172] width 44 height 13
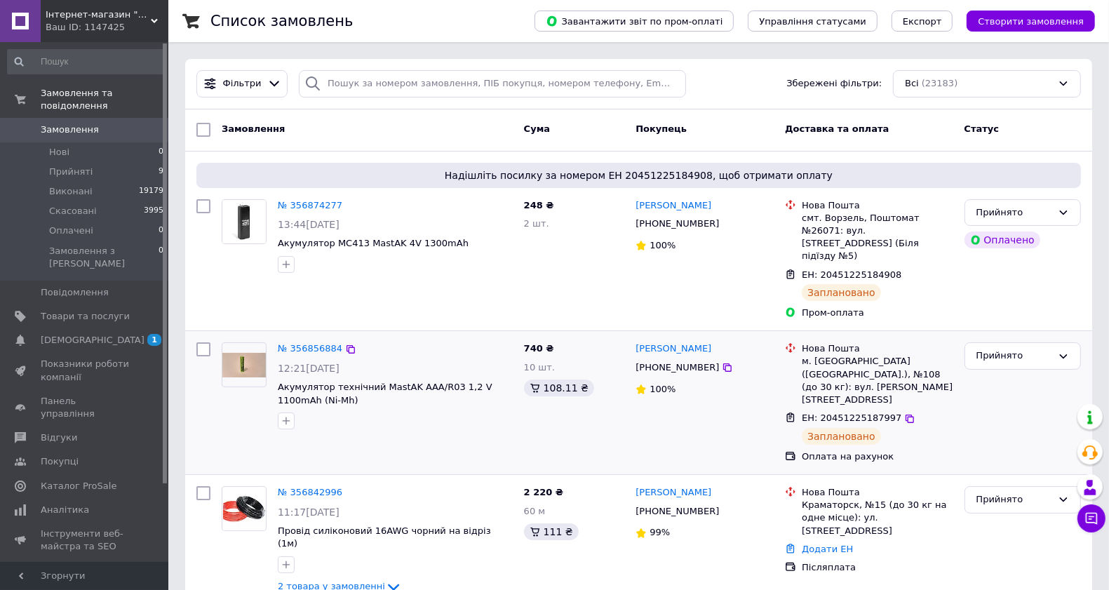
scroll to position [146, 0]
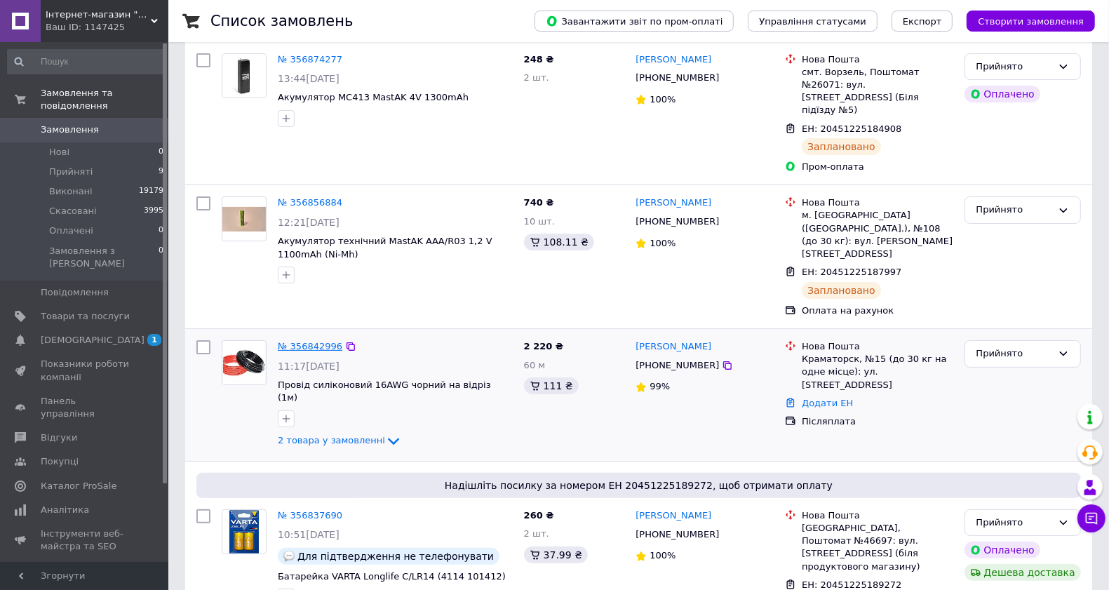
click at [302, 341] on link "№ 356842996" at bounding box center [310, 346] width 65 height 11
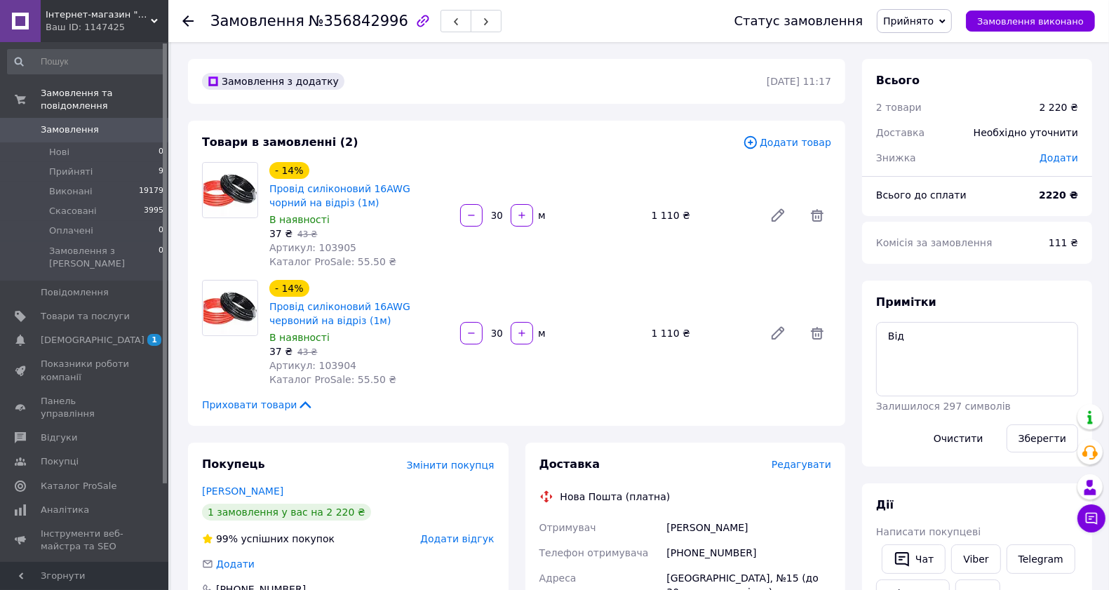
click at [820, 465] on span "Редагувати" at bounding box center [802, 464] width 60 height 11
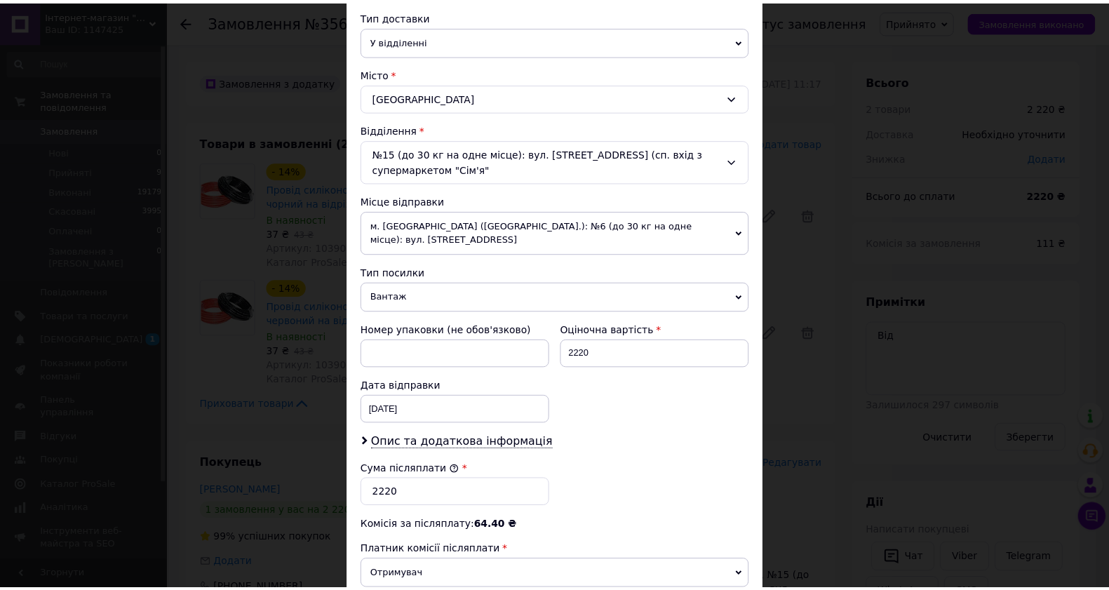
scroll to position [514, 0]
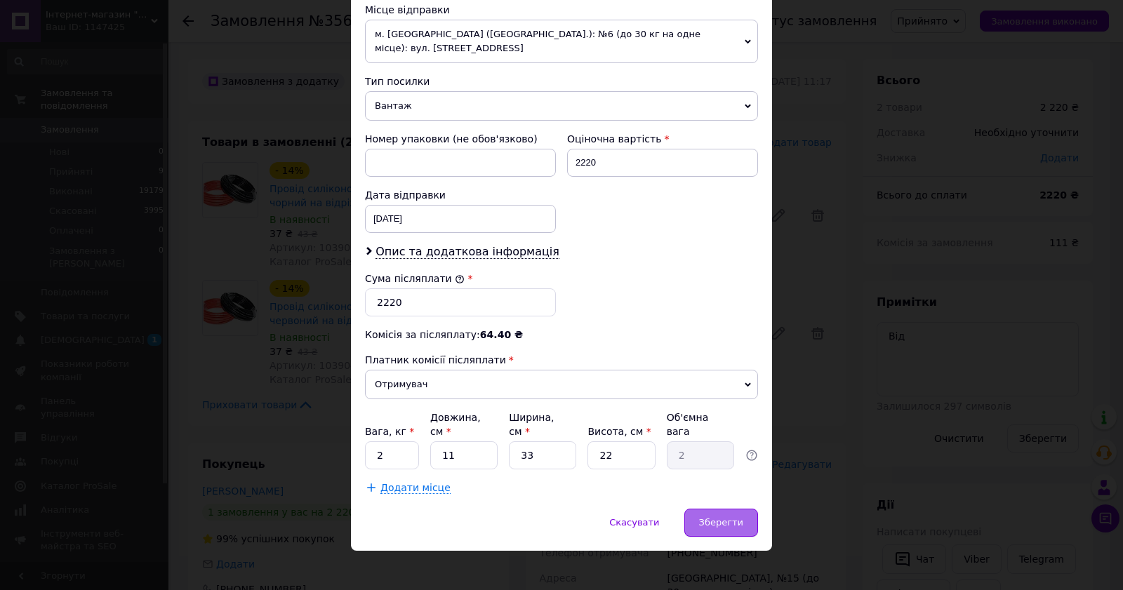
click at [734, 517] on span "Зберегти" at bounding box center [721, 522] width 44 height 11
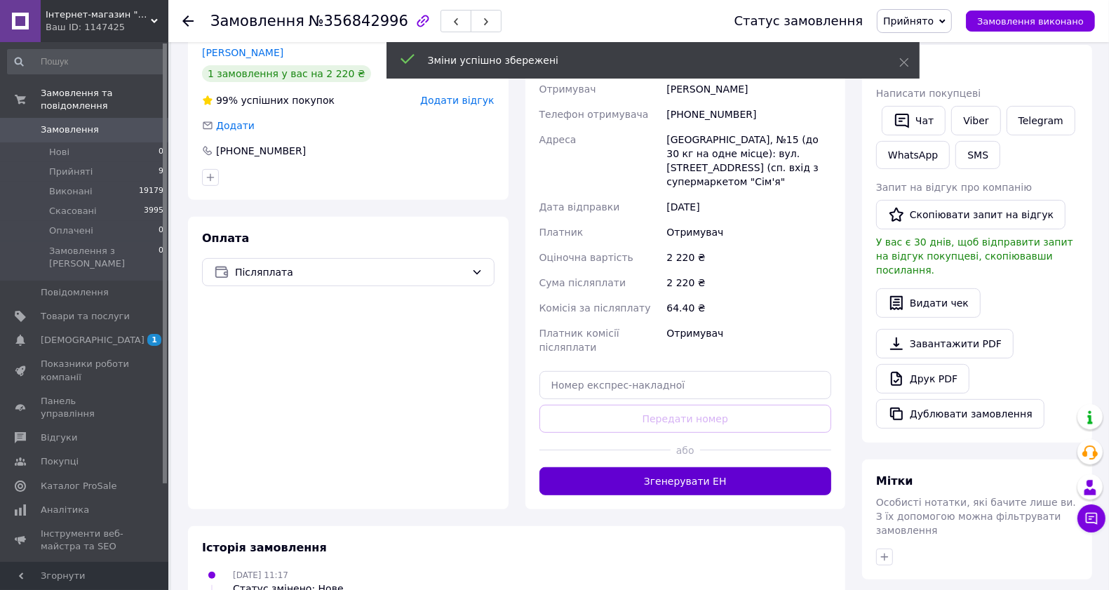
click at [688, 467] on button "Згенерувати ЕН" at bounding box center [686, 481] width 293 height 28
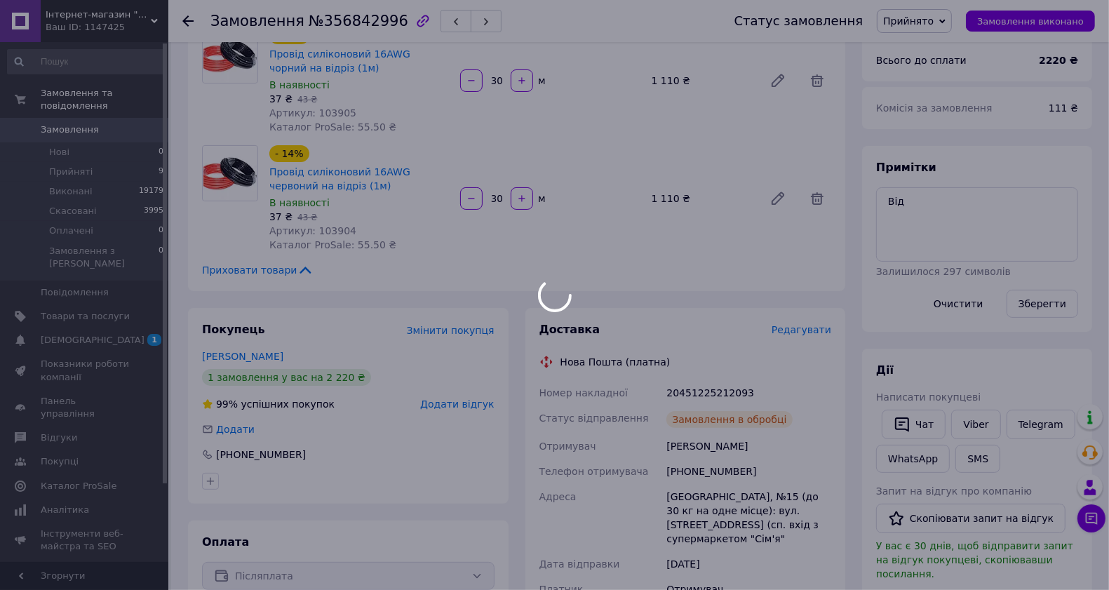
scroll to position [146, 0]
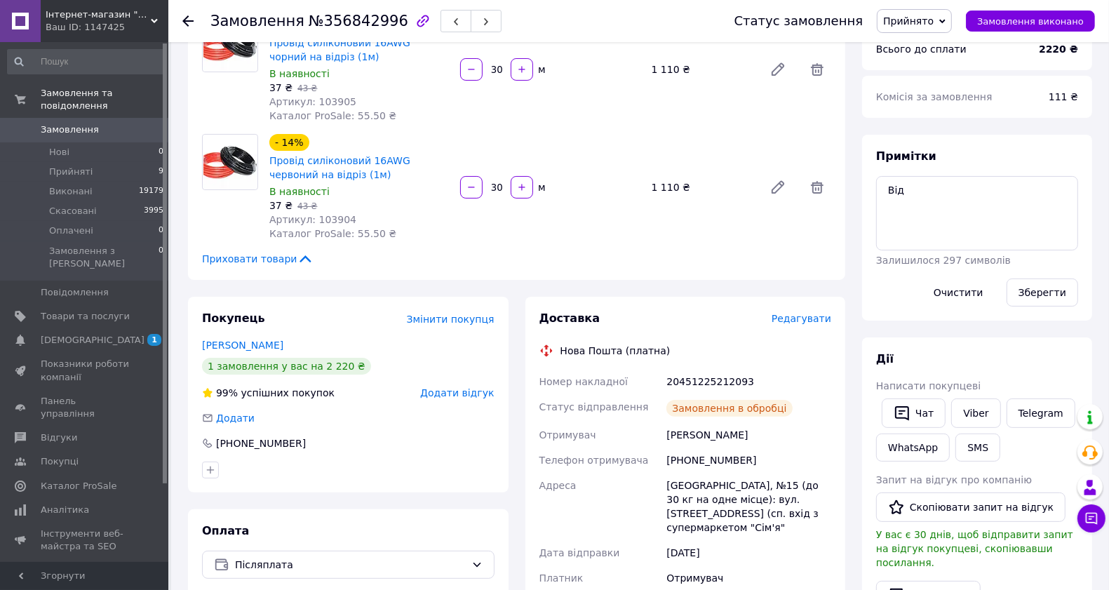
click at [717, 382] on div "20451225212093" at bounding box center [749, 381] width 171 height 25
copy div "20451225212093"
click at [896, 189] on textarea "Від" at bounding box center [977, 213] width 202 height 74
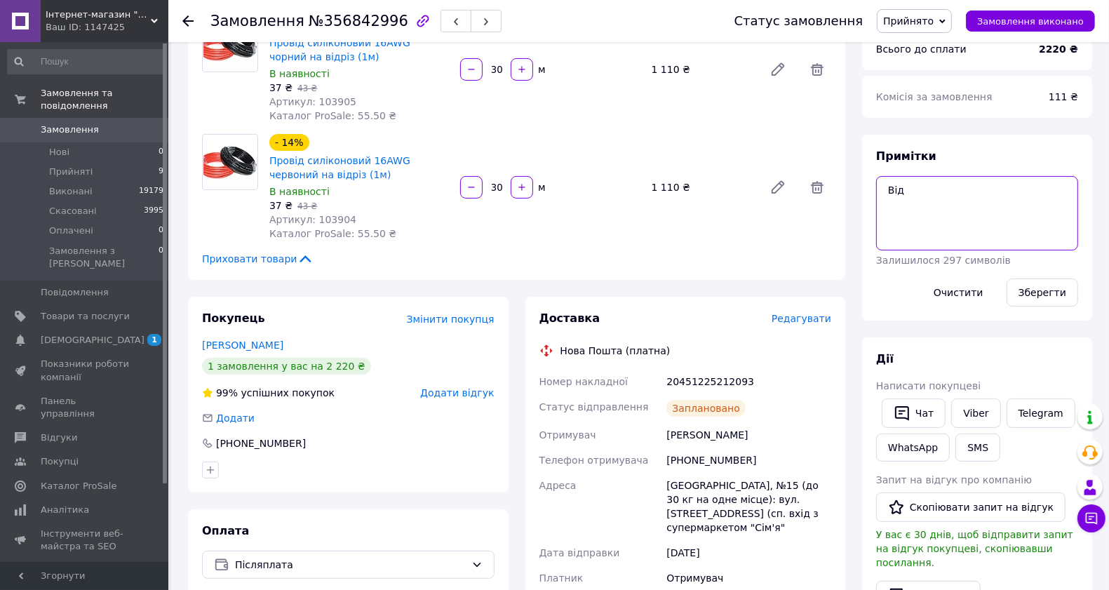
paste textarea "20451225212093"
type textarea "20451225212093"
click at [1025, 284] on button "Зберегти" at bounding box center [1043, 293] width 72 height 28
click at [72, 166] on span "Прийняті" at bounding box center [71, 172] width 44 height 13
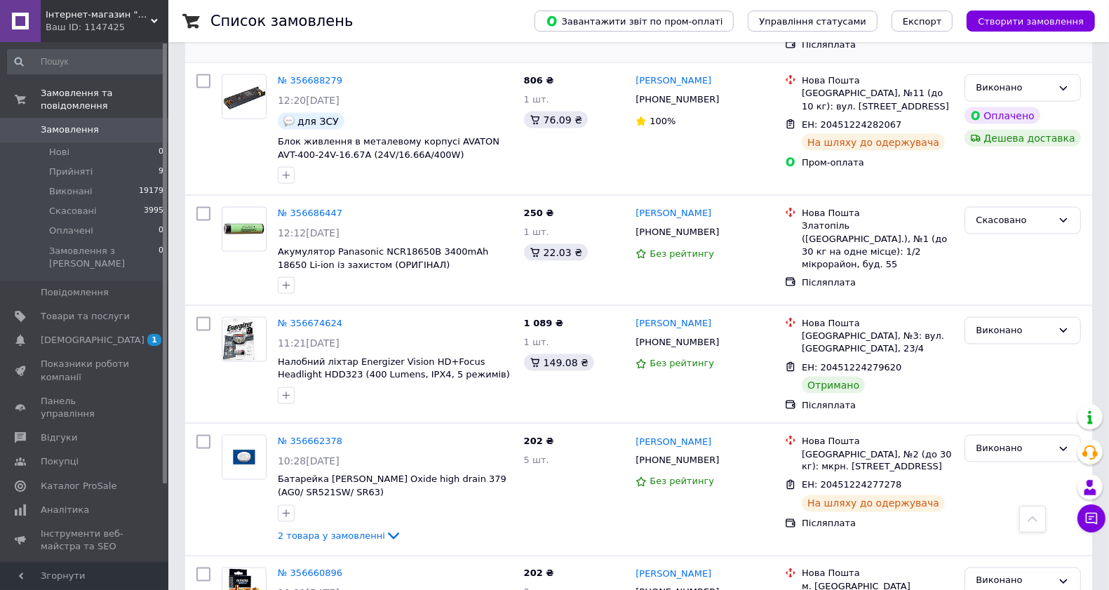
scroll to position [1169, 0]
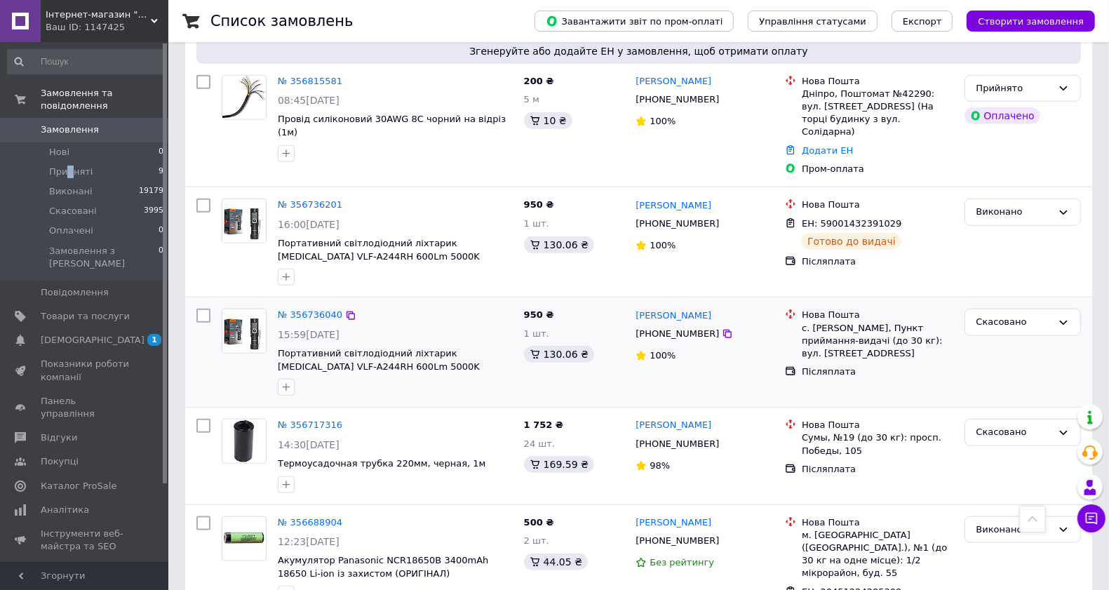
drag, startPoint x: 69, startPoint y: 151, endPoint x: 658, endPoint y: 248, distance: 596.7
click at [67, 162] on li "Прийняті 9" at bounding box center [86, 172] width 172 height 20
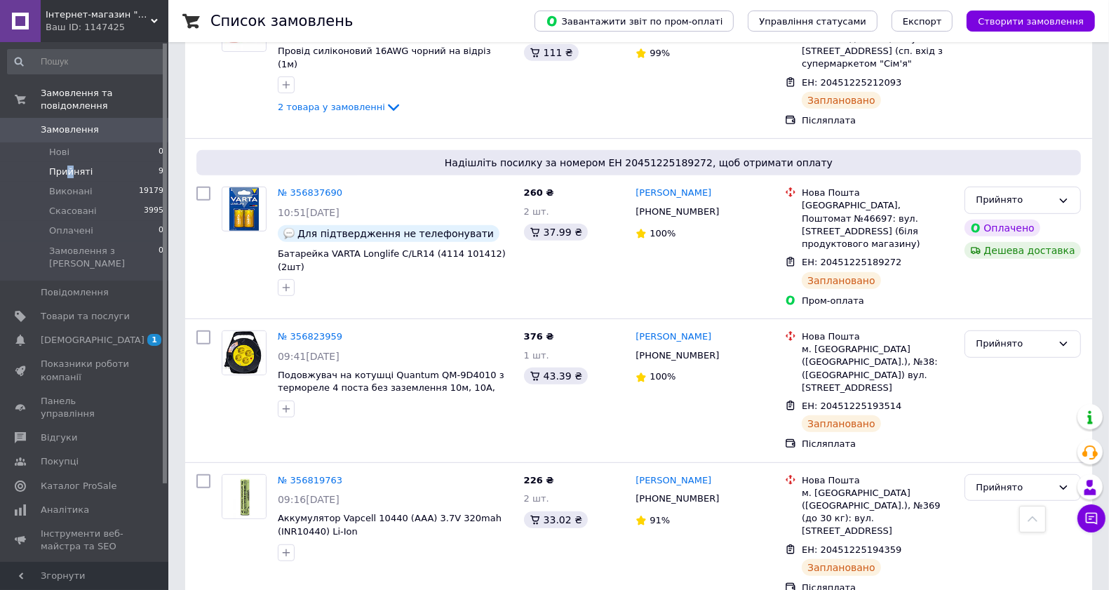
scroll to position [731, 0]
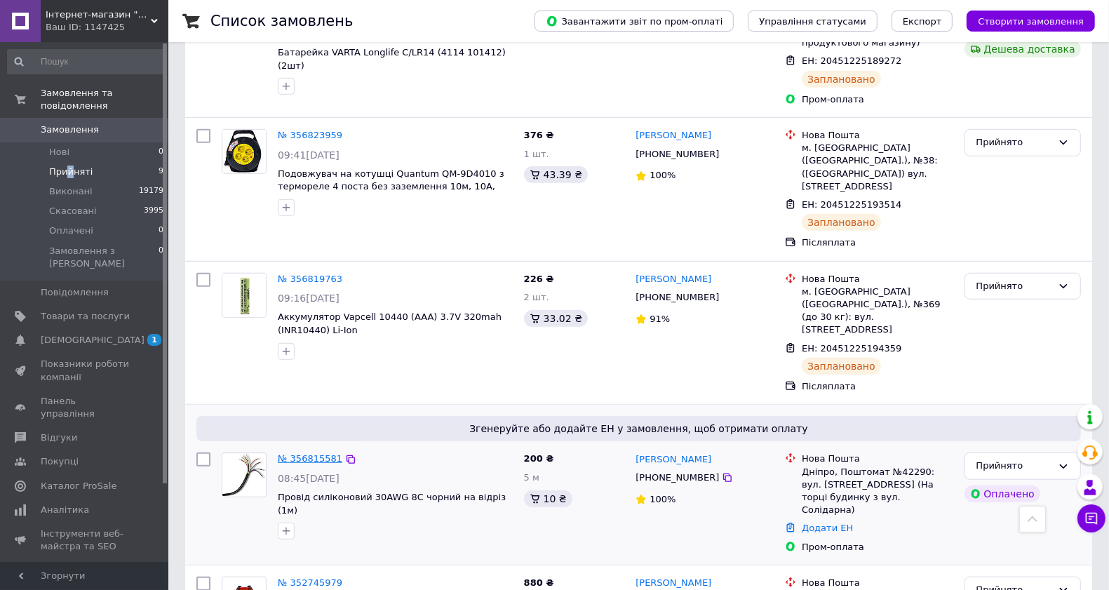
click at [305, 453] on link "№ 356815581" at bounding box center [310, 458] width 65 height 11
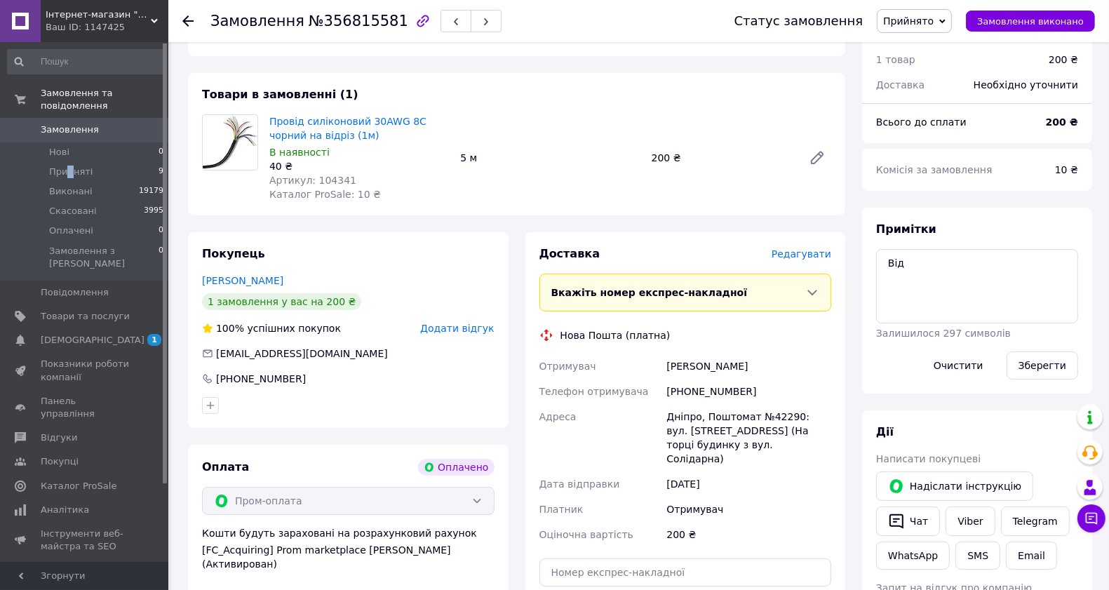
scroll to position [39, 0]
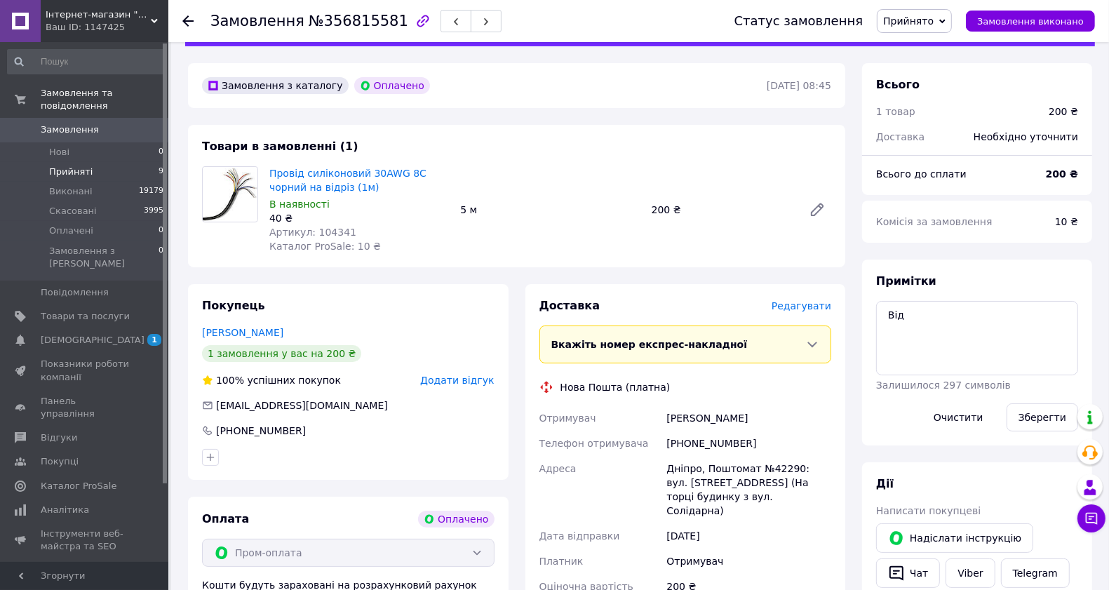
click at [82, 166] on span "Прийняті" at bounding box center [71, 172] width 44 height 13
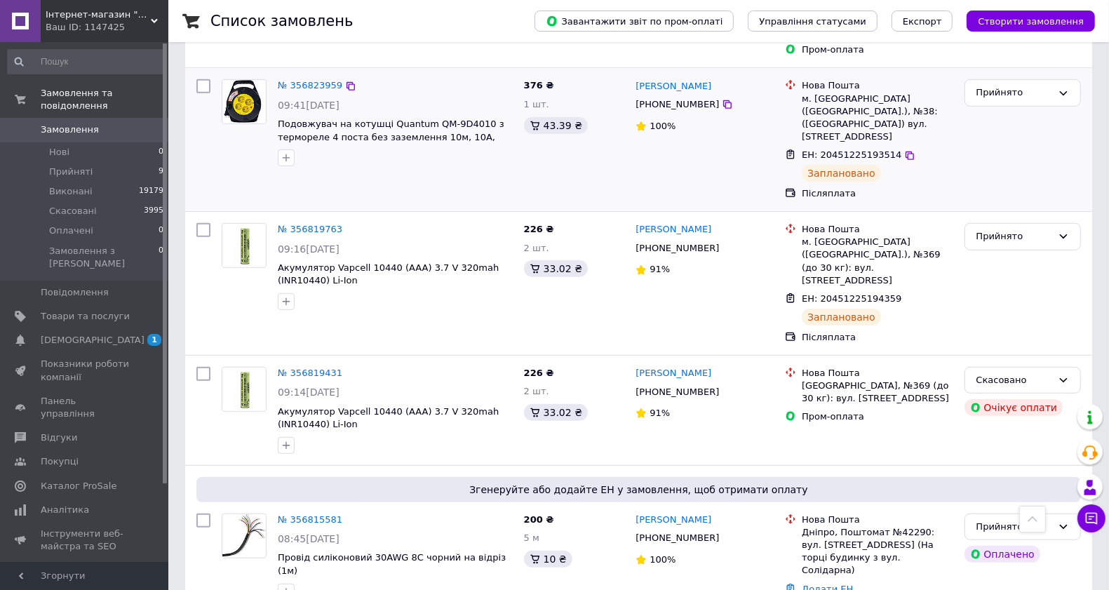
scroll to position [1023, 0]
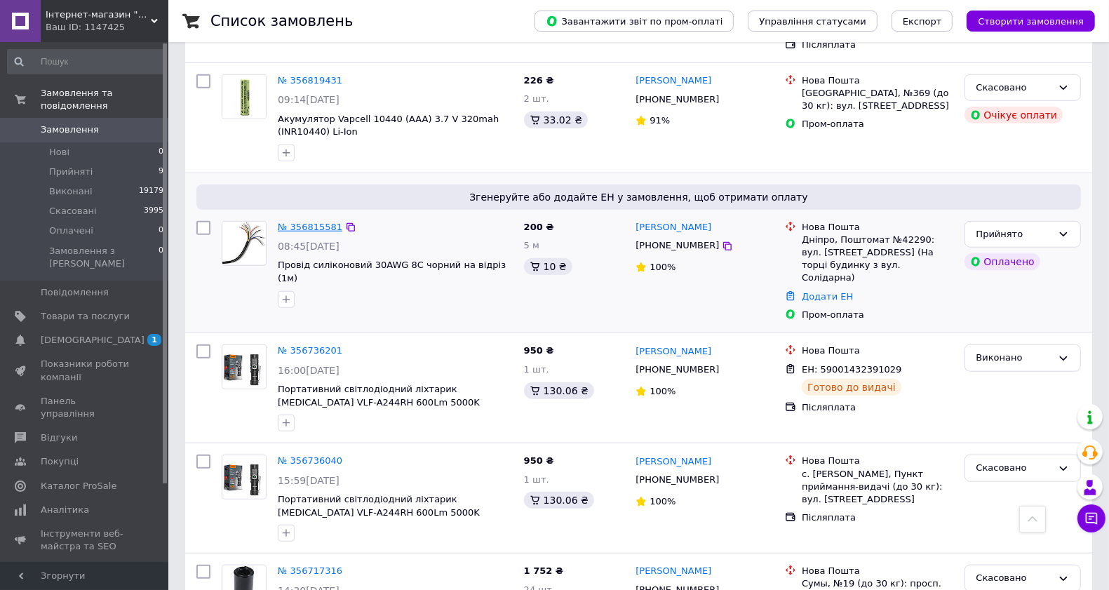
click at [300, 222] on link "№ 356815581" at bounding box center [310, 227] width 65 height 11
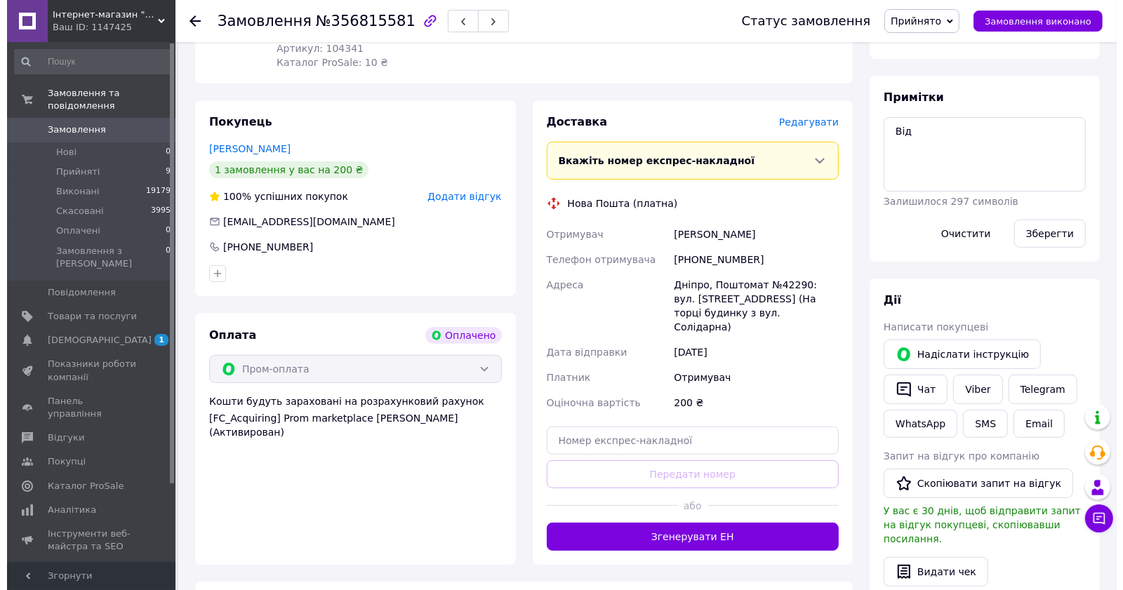
scroll to position [39, 0]
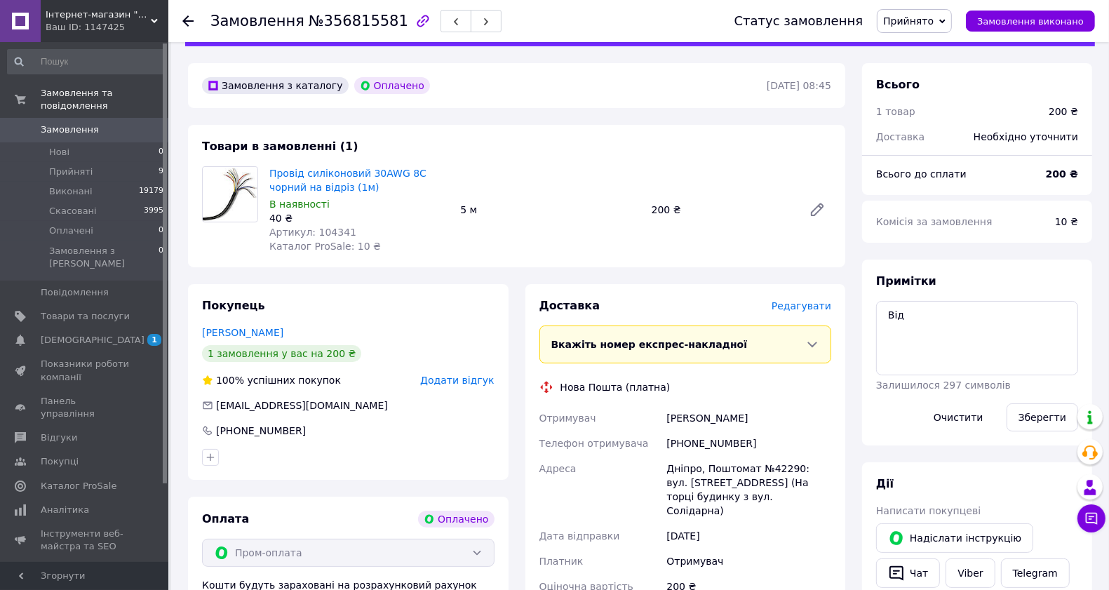
click at [798, 310] on span "Редагувати" at bounding box center [802, 305] width 60 height 11
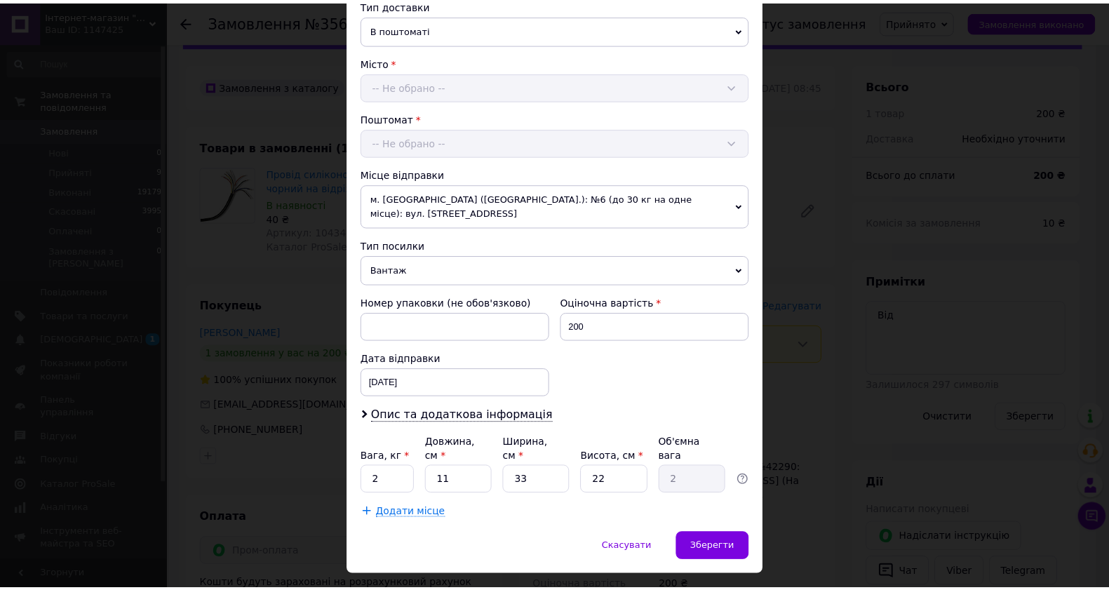
scroll to position [359, 0]
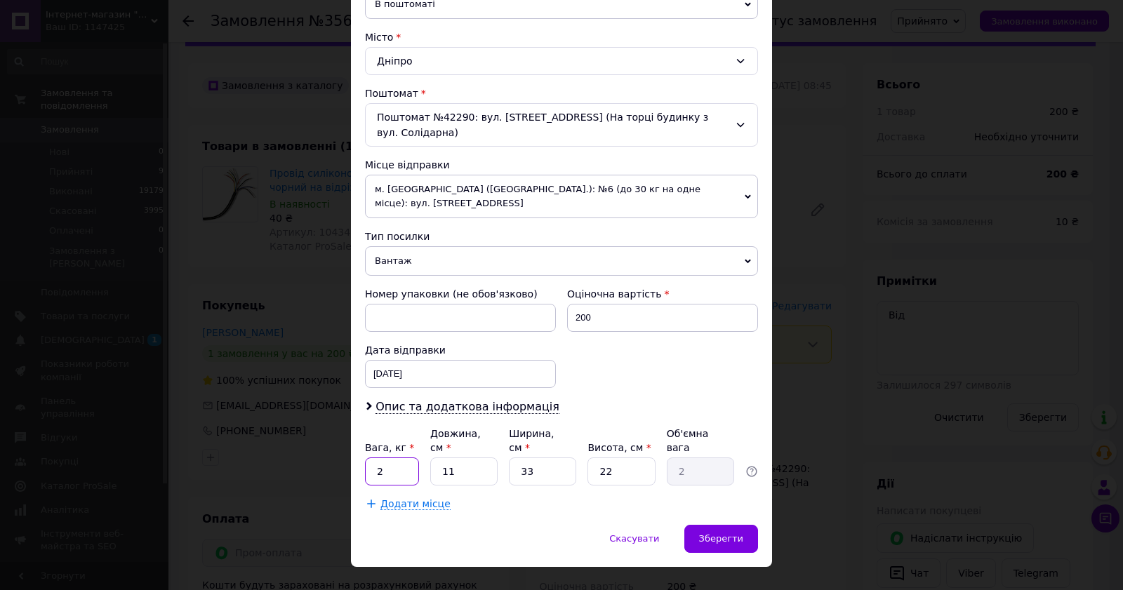
click at [372, 458] on input "2" at bounding box center [392, 472] width 54 height 28
click at [389, 458] on input "2" at bounding box center [392, 472] width 54 height 28
type input "0.5"
click at [535, 458] on input "33" at bounding box center [542, 472] width 67 height 28
type input "3"
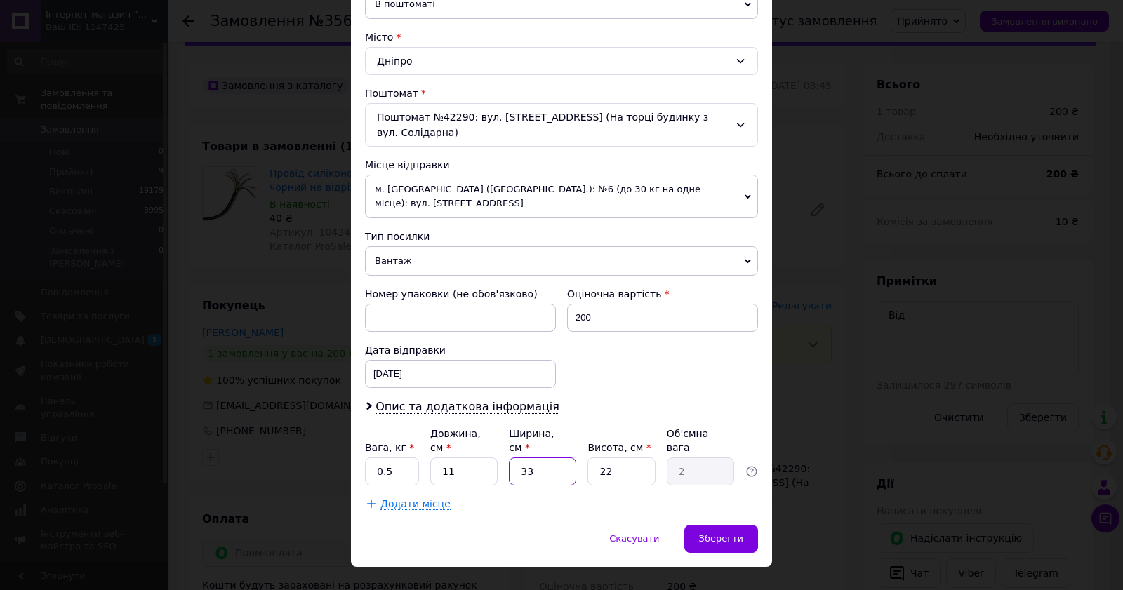
type input "0.18"
type input "3"
click at [718, 533] on span "Зберегти" at bounding box center [721, 538] width 44 height 11
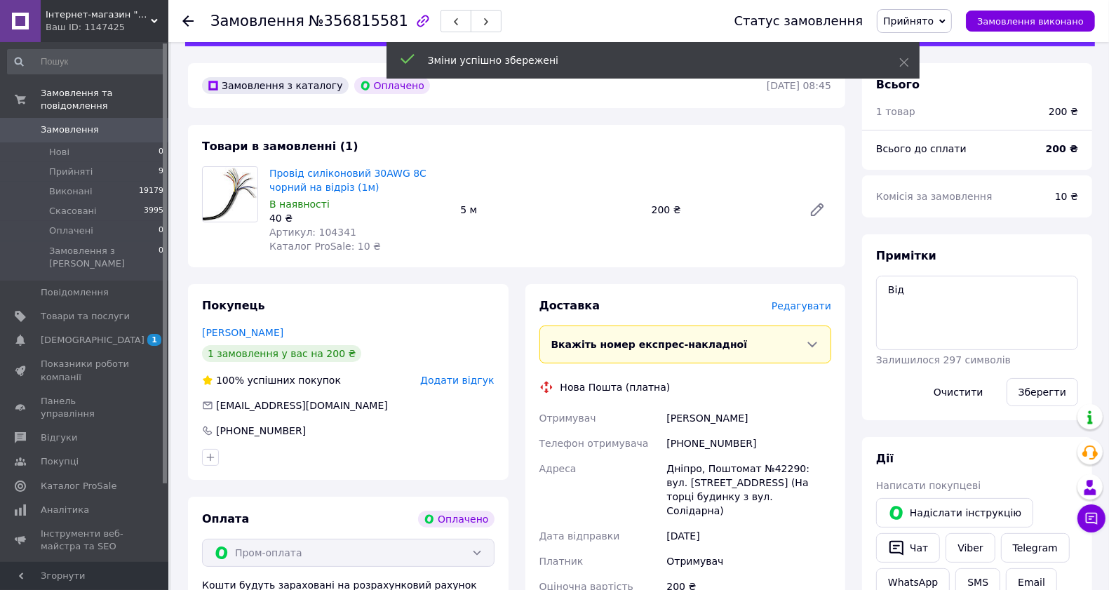
scroll to position [478, 0]
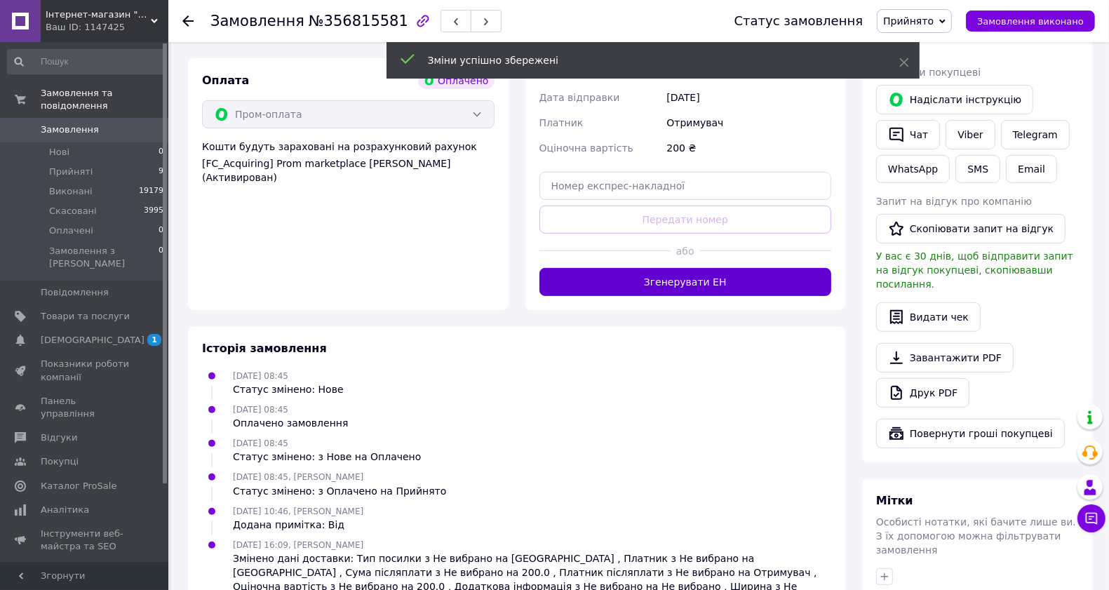
click at [759, 278] on button "Згенерувати ЕН" at bounding box center [686, 282] width 293 height 28
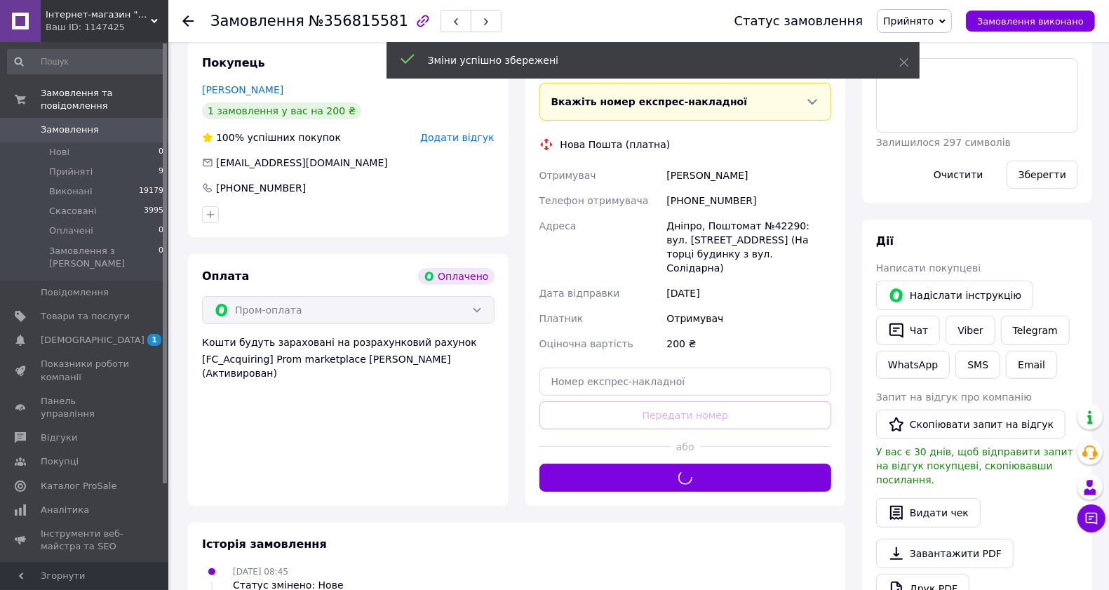
scroll to position [185, 0]
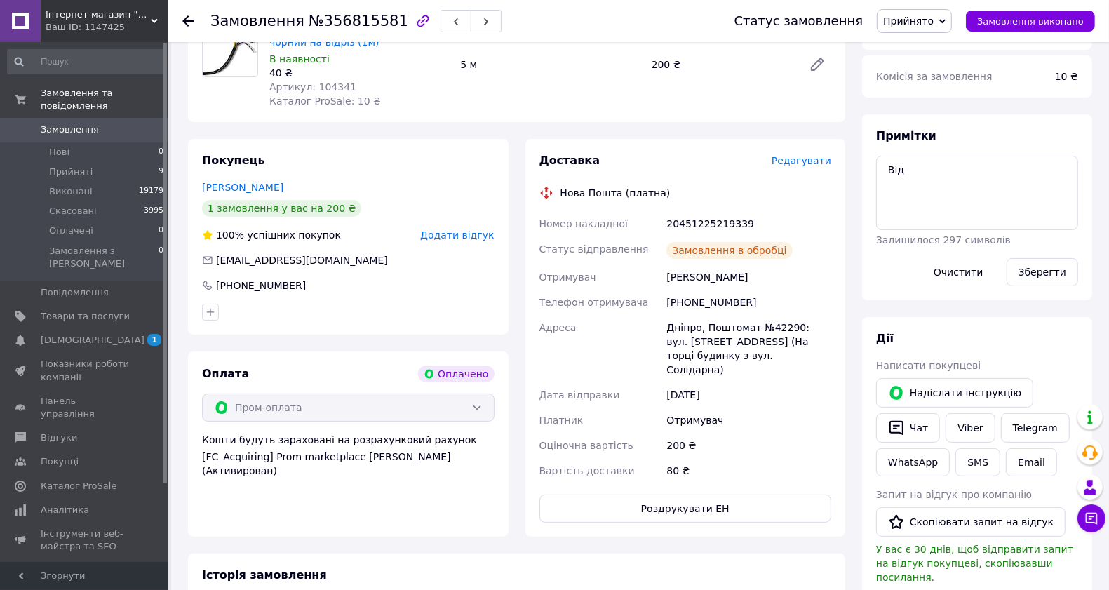
click at [723, 216] on div "20451225219339" at bounding box center [749, 223] width 171 height 25
copy div "20451225219339"
click at [890, 172] on textarea "Від" at bounding box center [977, 193] width 202 height 74
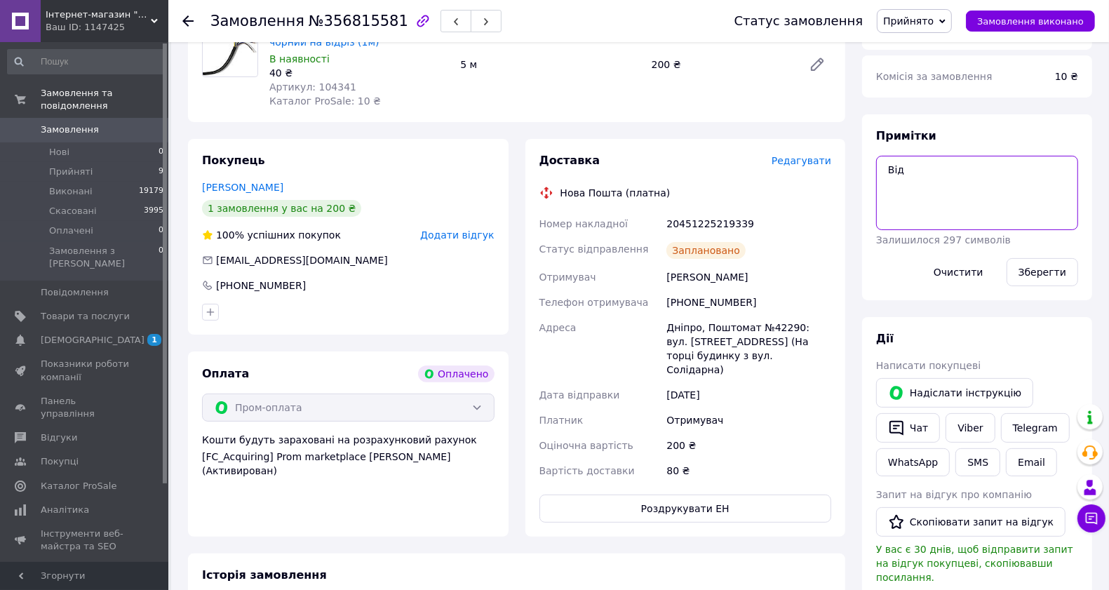
paste textarea "20451225219339"
type textarea "20451225219339"
click at [1056, 274] on button "Зберегти" at bounding box center [1043, 272] width 72 height 28
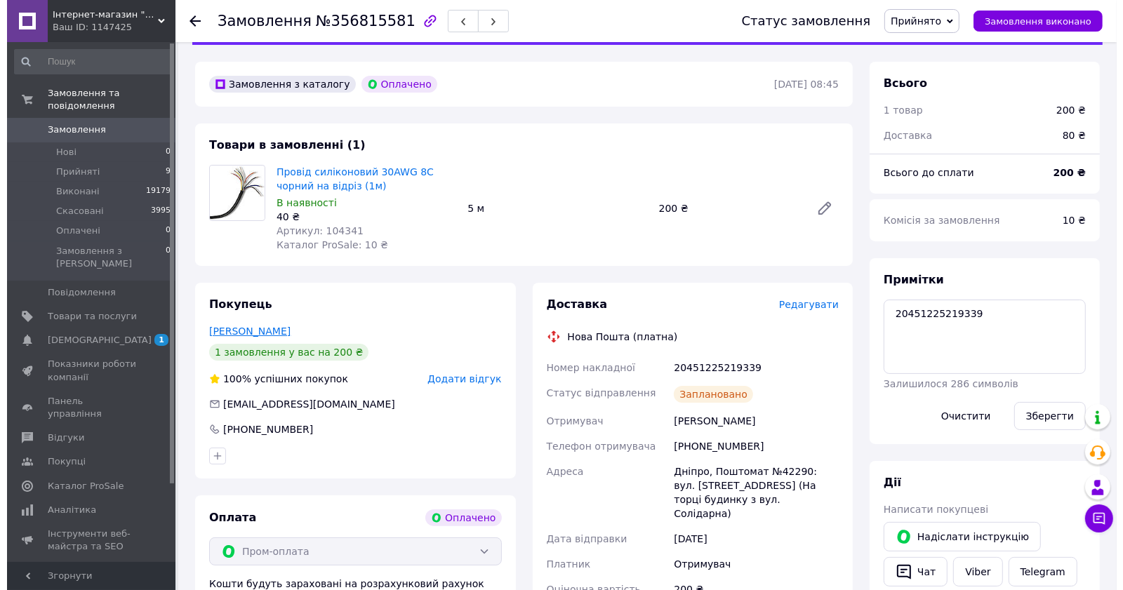
scroll to position [0, 0]
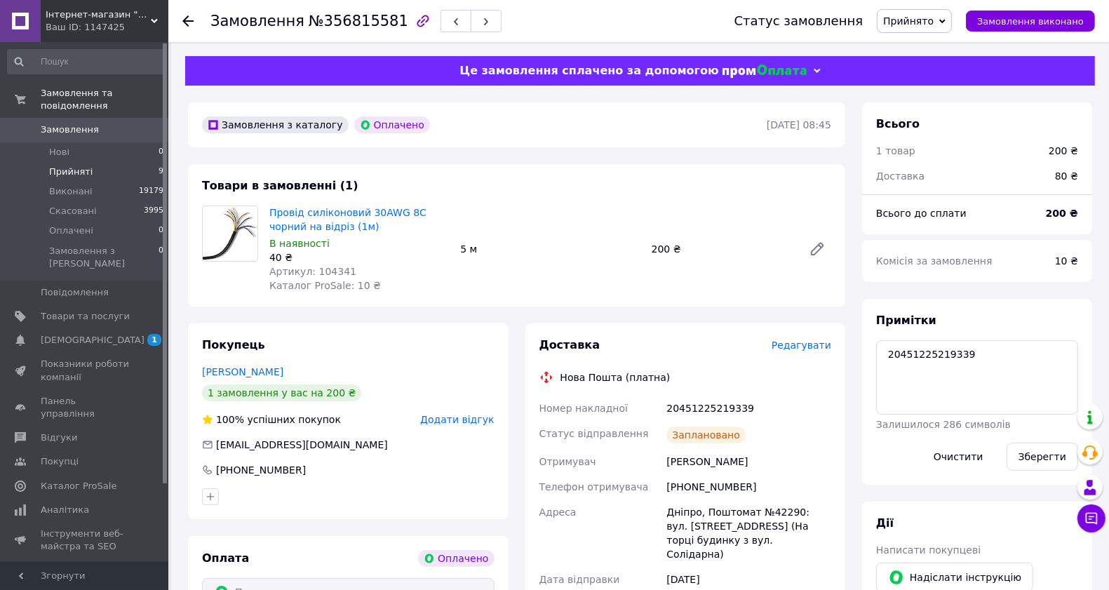
click at [71, 166] on span "Прийняті" at bounding box center [71, 172] width 44 height 13
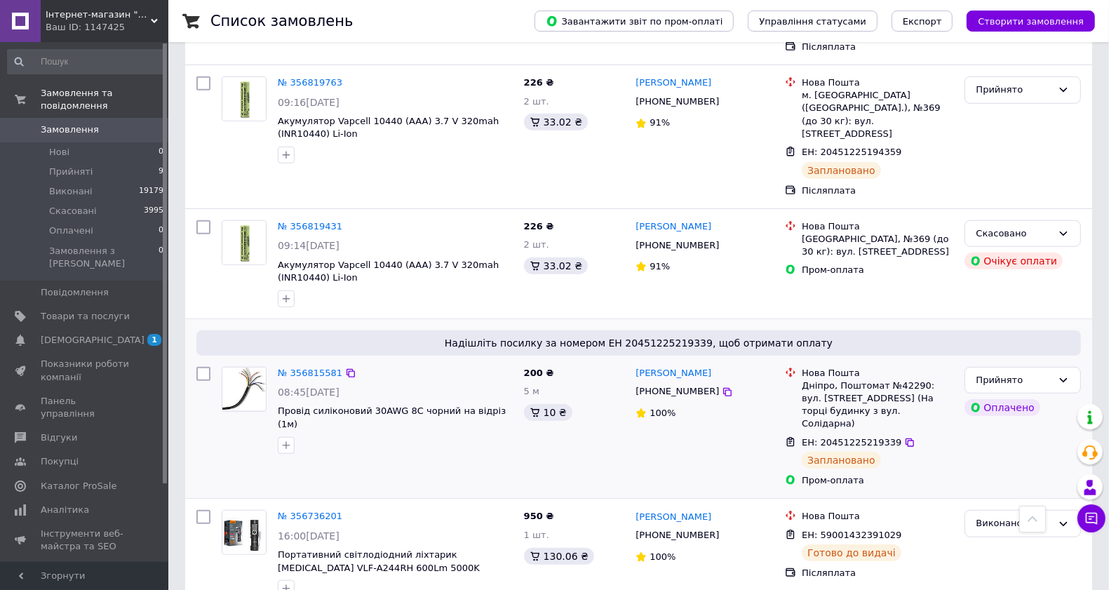
scroll to position [1023, 0]
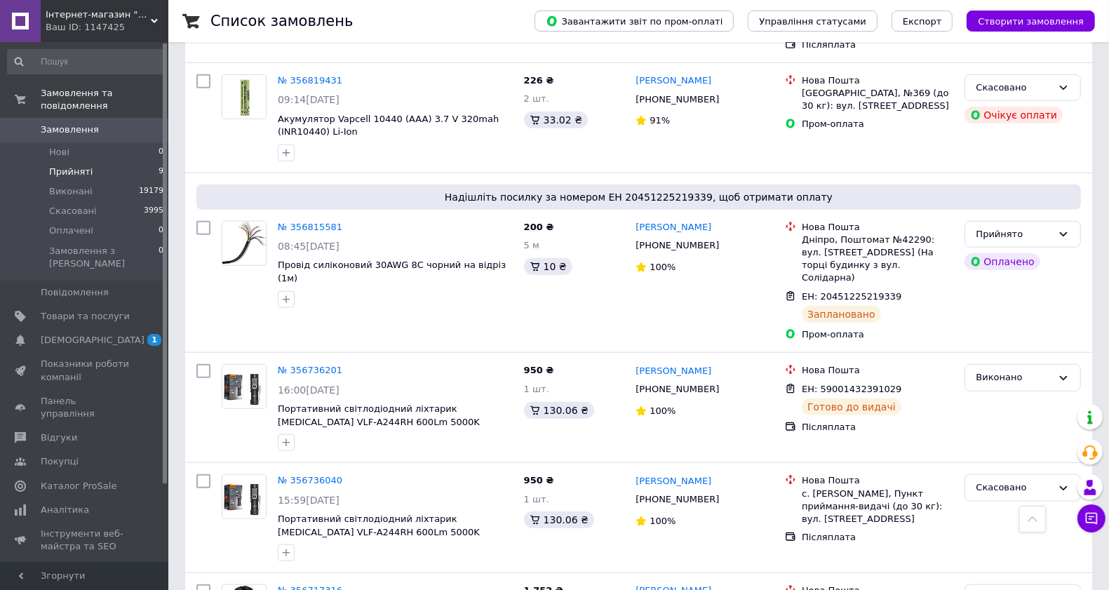
click at [79, 166] on span "Прийняті" at bounding box center [71, 172] width 44 height 13
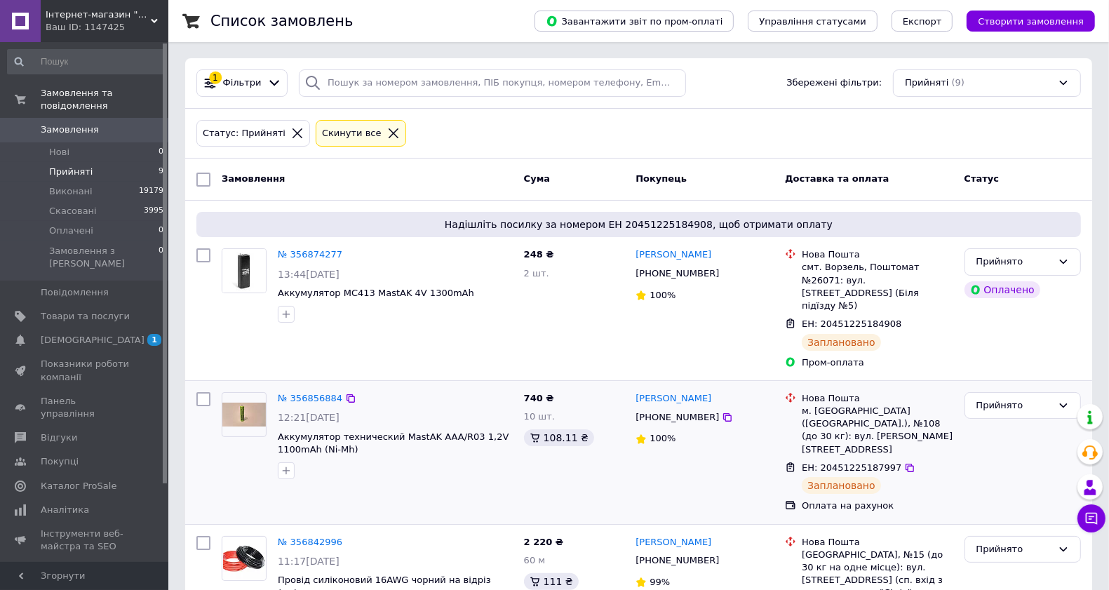
scroll to position [586, 0]
click at [148, 221] on li "Оплачені 1" at bounding box center [86, 231] width 172 height 20
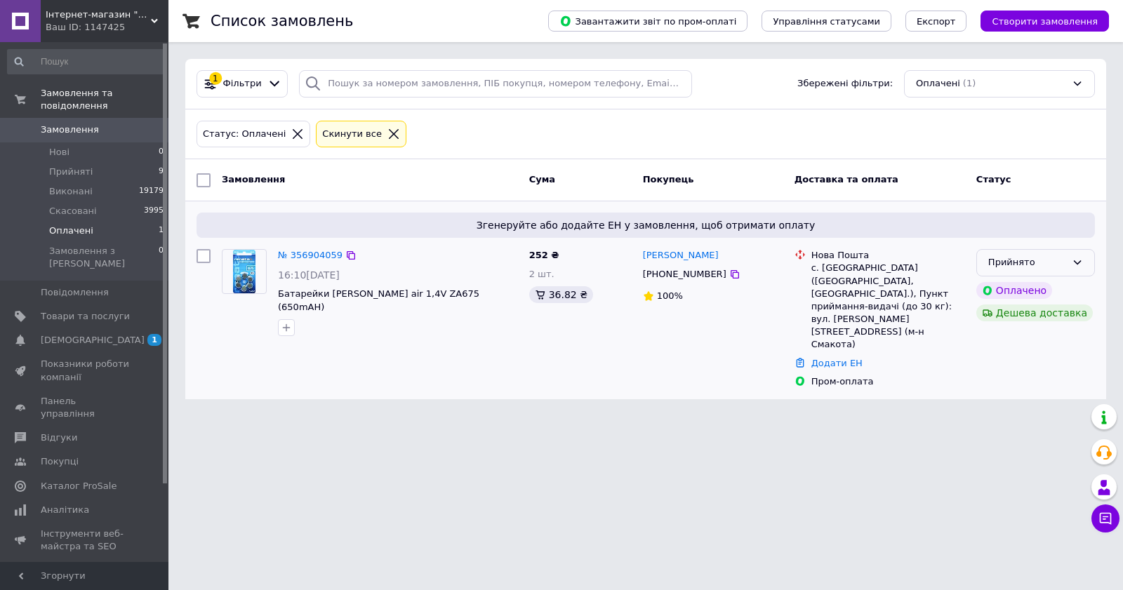
click at [1004, 264] on div "Прийнято" at bounding box center [1027, 262] width 78 height 15
click at [1015, 261] on div "Прийнято" at bounding box center [1027, 262] width 78 height 15
click at [307, 255] on link "№ 356904059" at bounding box center [310, 255] width 65 height 11
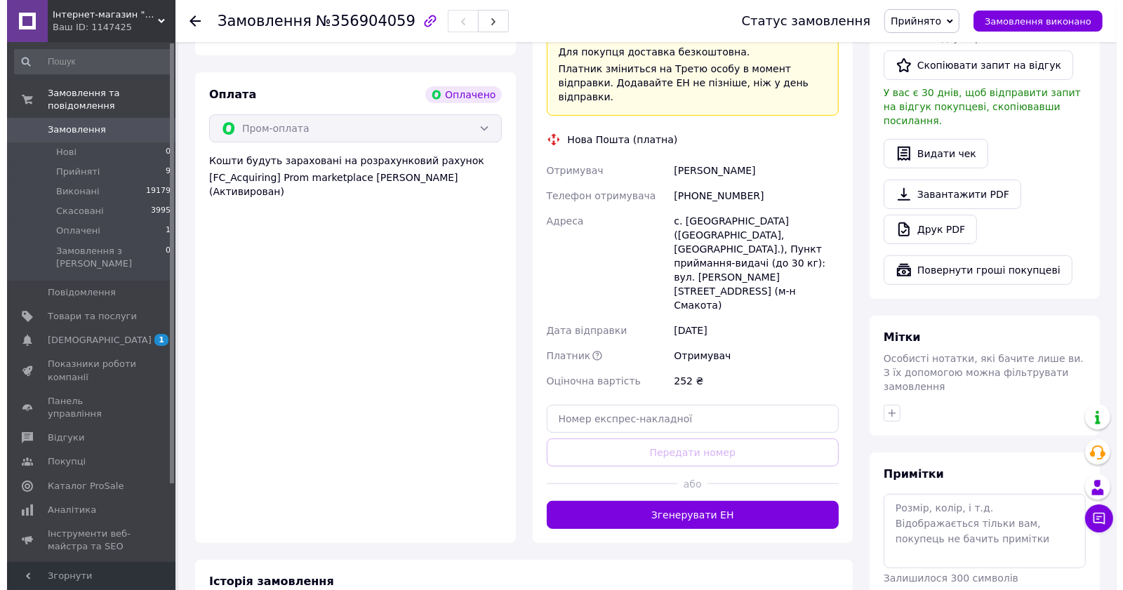
scroll to position [292, 0]
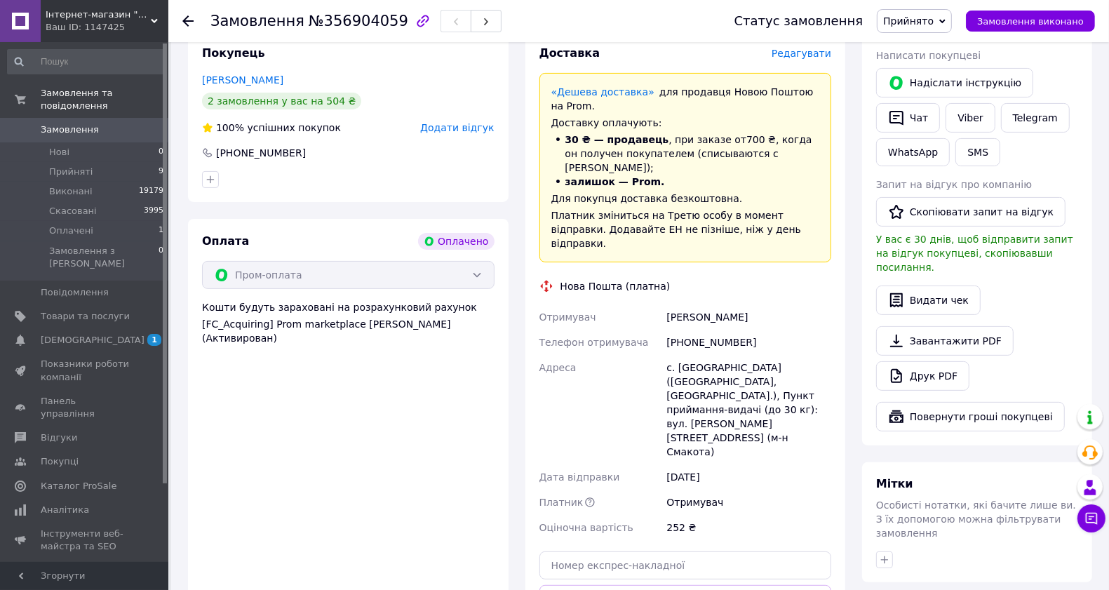
click at [818, 57] on span "Редагувати" at bounding box center [802, 53] width 60 height 11
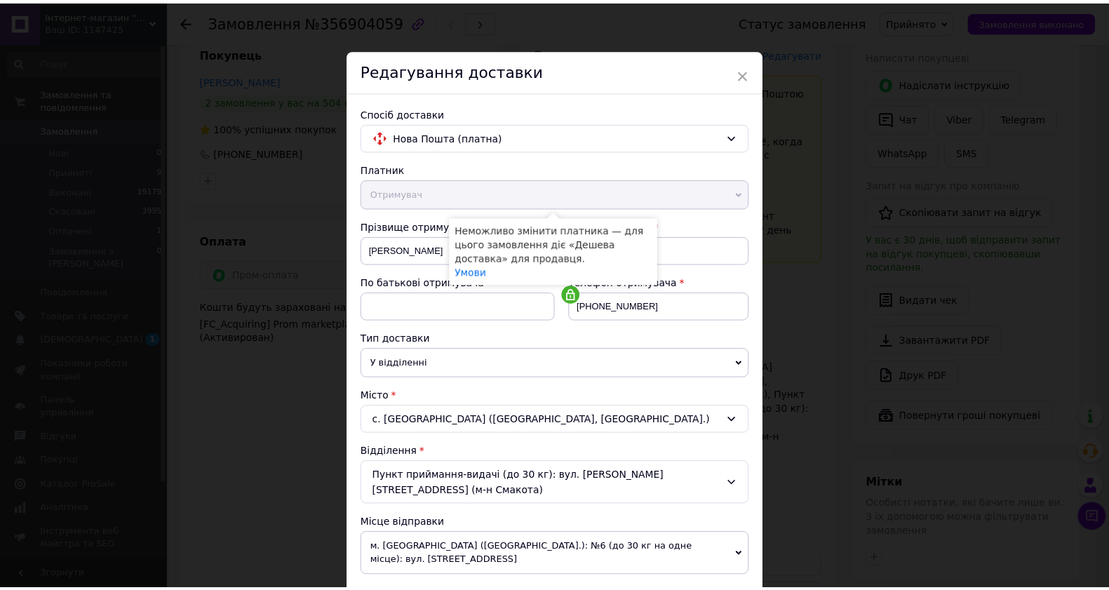
scroll to position [375, 0]
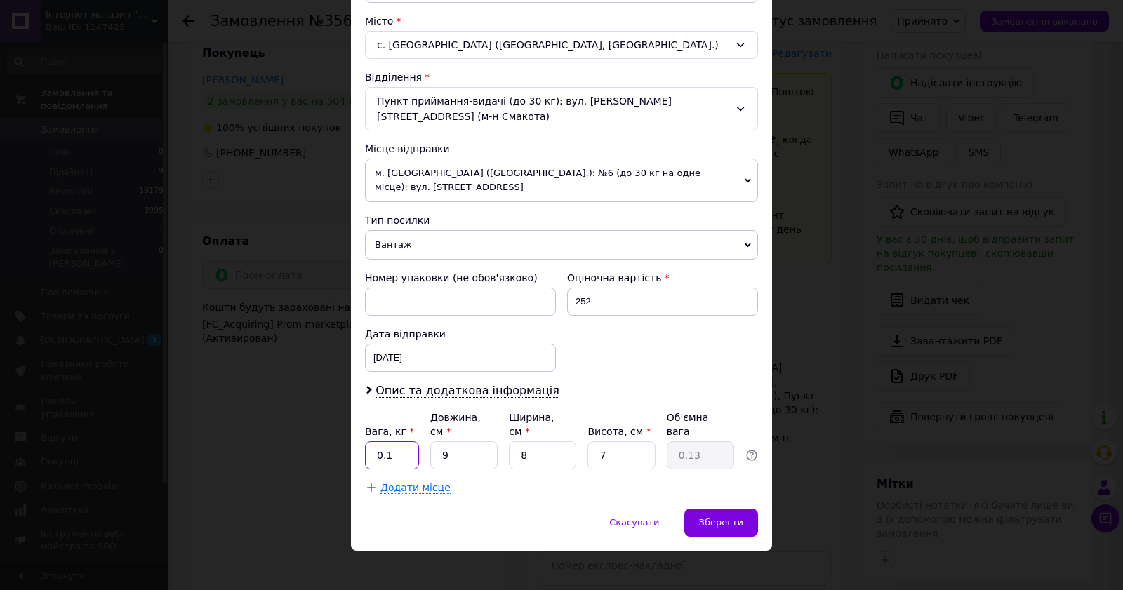
click at [399, 448] on input "0.1" at bounding box center [392, 455] width 54 height 28
type input "0.5"
click at [727, 517] on span "Зберегти" at bounding box center [721, 522] width 44 height 11
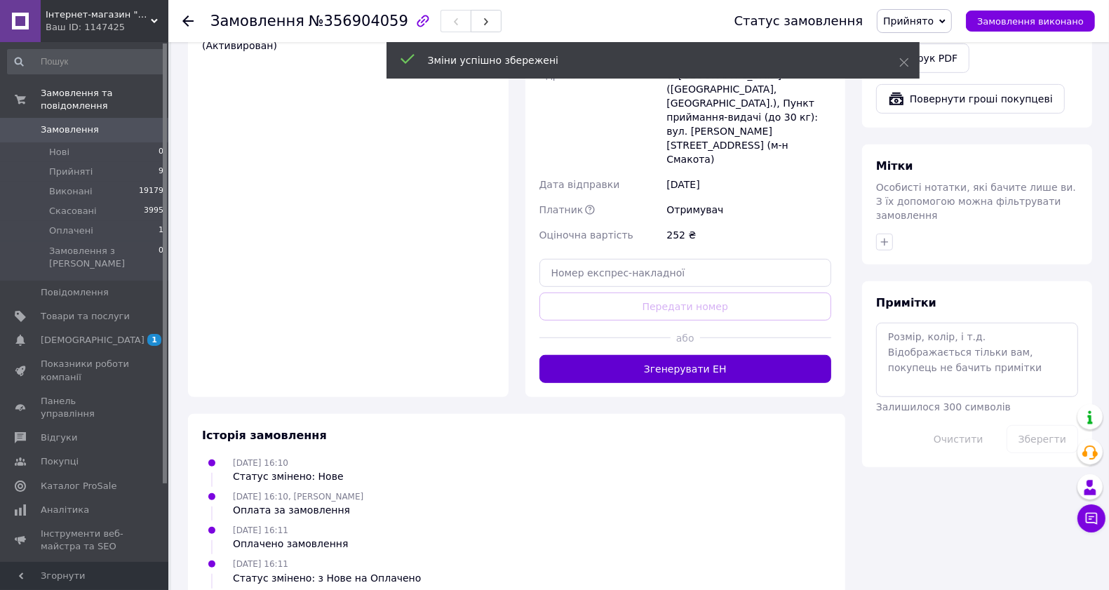
click at [727, 355] on button "Згенерувати ЕН" at bounding box center [686, 369] width 293 height 28
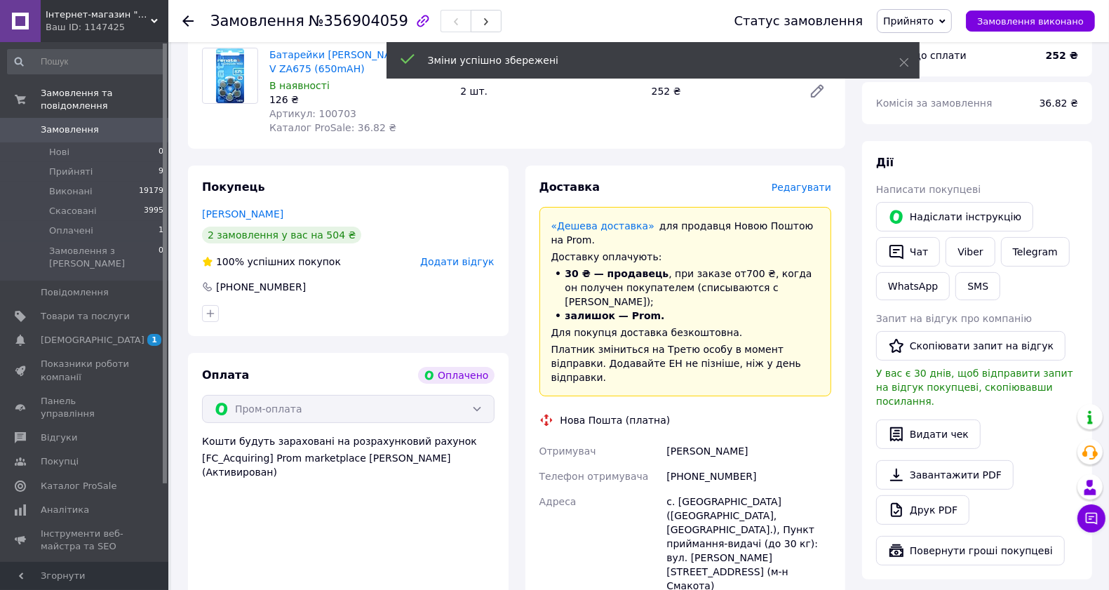
scroll to position [146, 0]
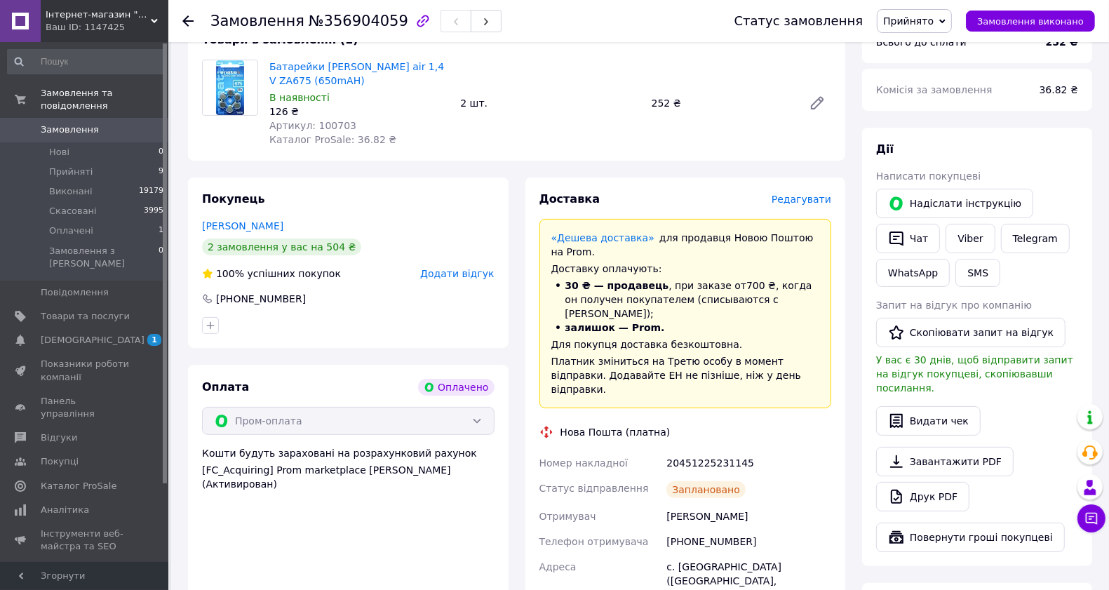
click at [686, 451] on div "20451225231145" at bounding box center [749, 463] width 171 height 25
copy div "20451225231145"
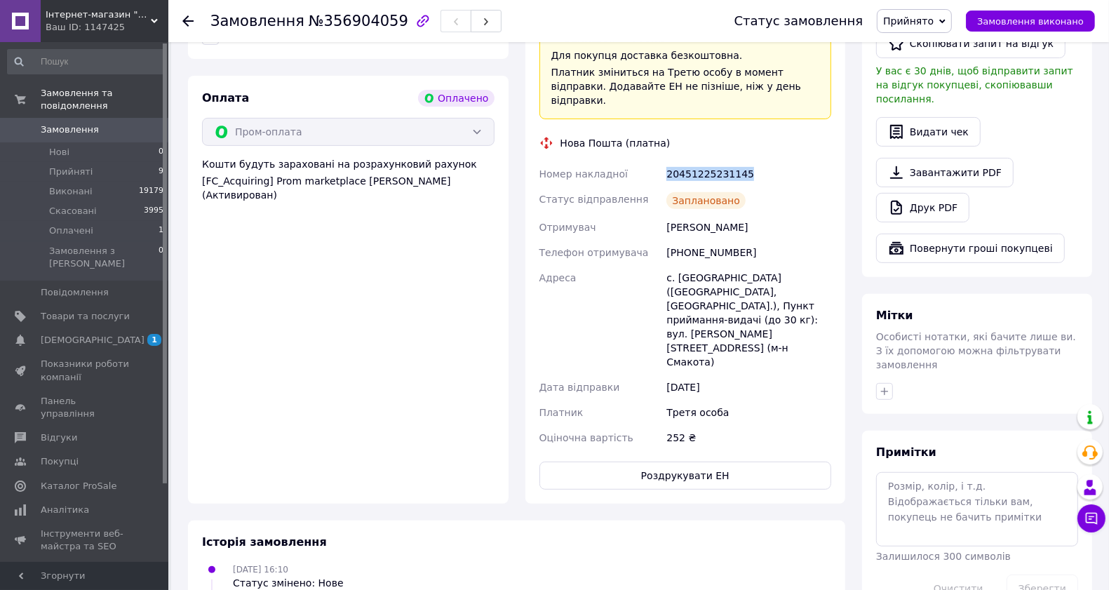
scroll to position [439, 0]
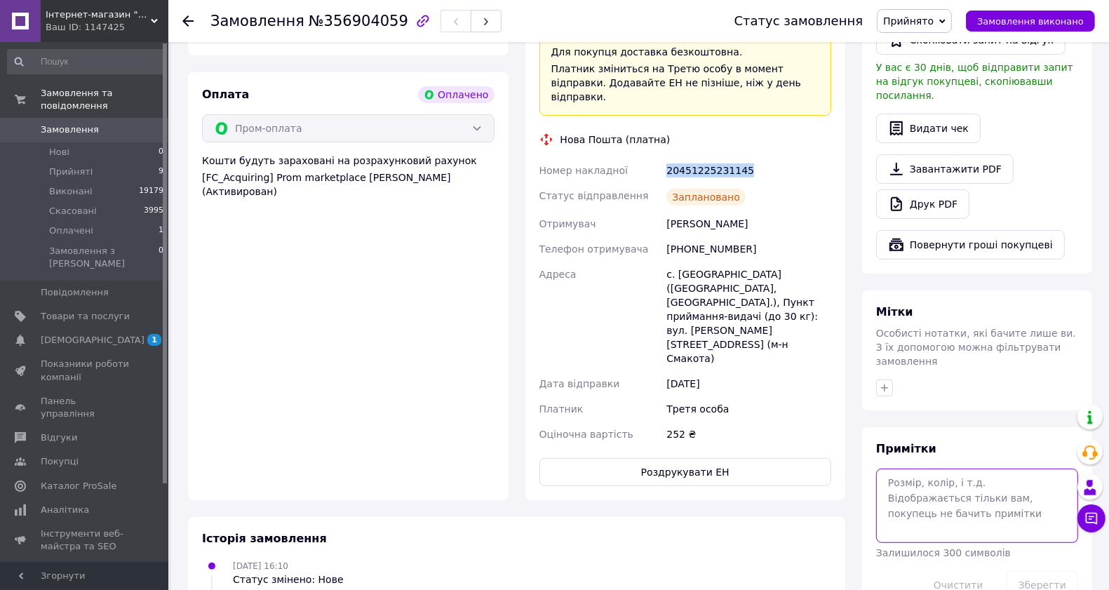
click at [920, 469] on textarea at bounding box center [977, 506] width 202 height 74
paste textarea "20451225231145"
type textarea "20451225231145"
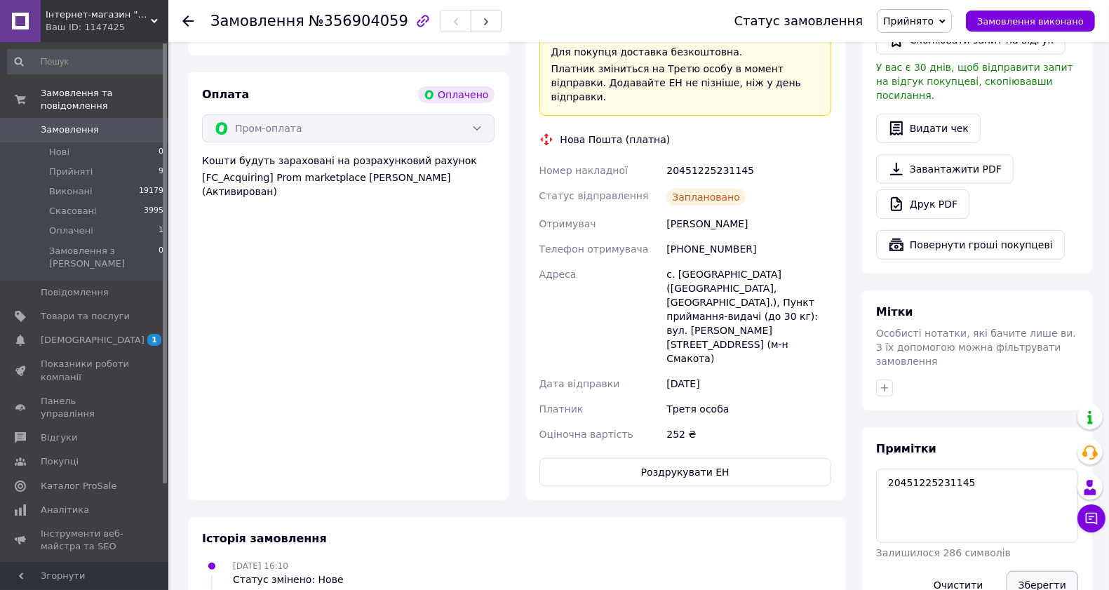
drag, startPoint x: 1039, startPoint y: 555, endPoint x: 1006, endPoint y: 528, distance: 43.4
click at [1039, 571] on button "Зберегти" at bounding box center [1043, 585] width 72 height 28
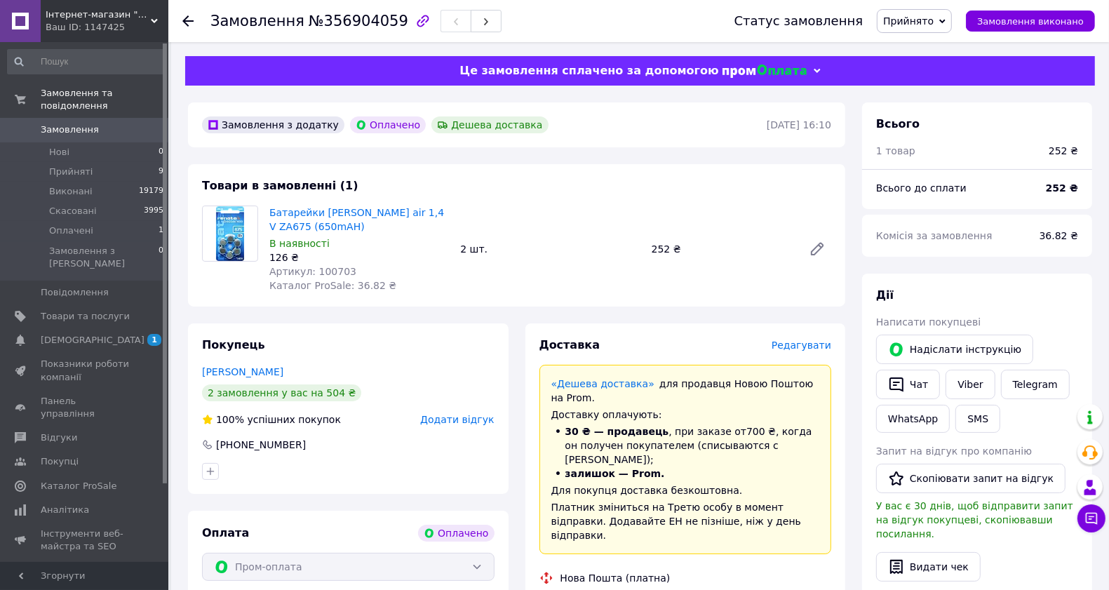
scroll to position [146, 0]
